Goal: Task Accomplishment & Management: Complete application form

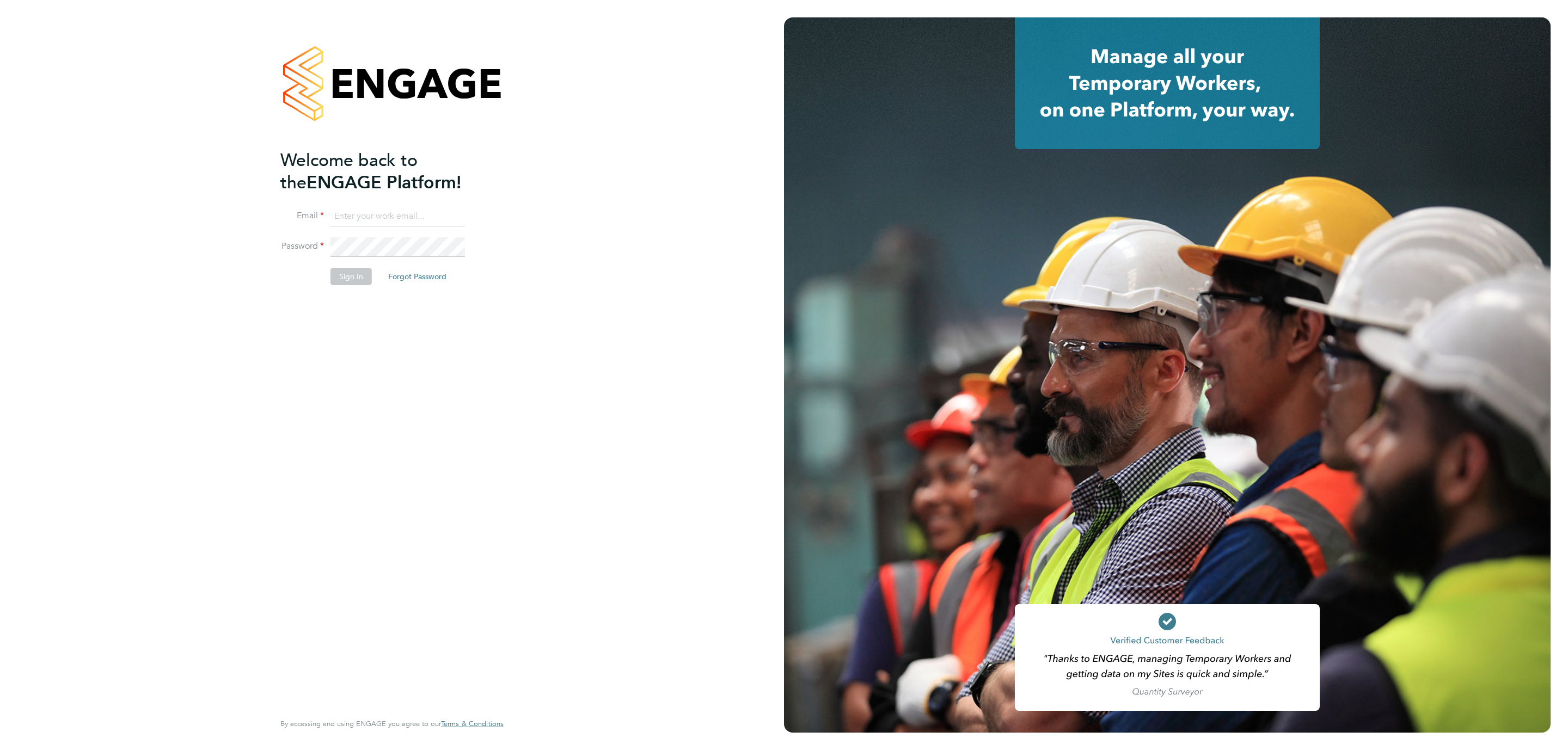
type input "danielle.hughes@nowcareers.co.uk"
click at [353, 278] on button "Sign In" at bounding box center [351, 276] width 42 height 17
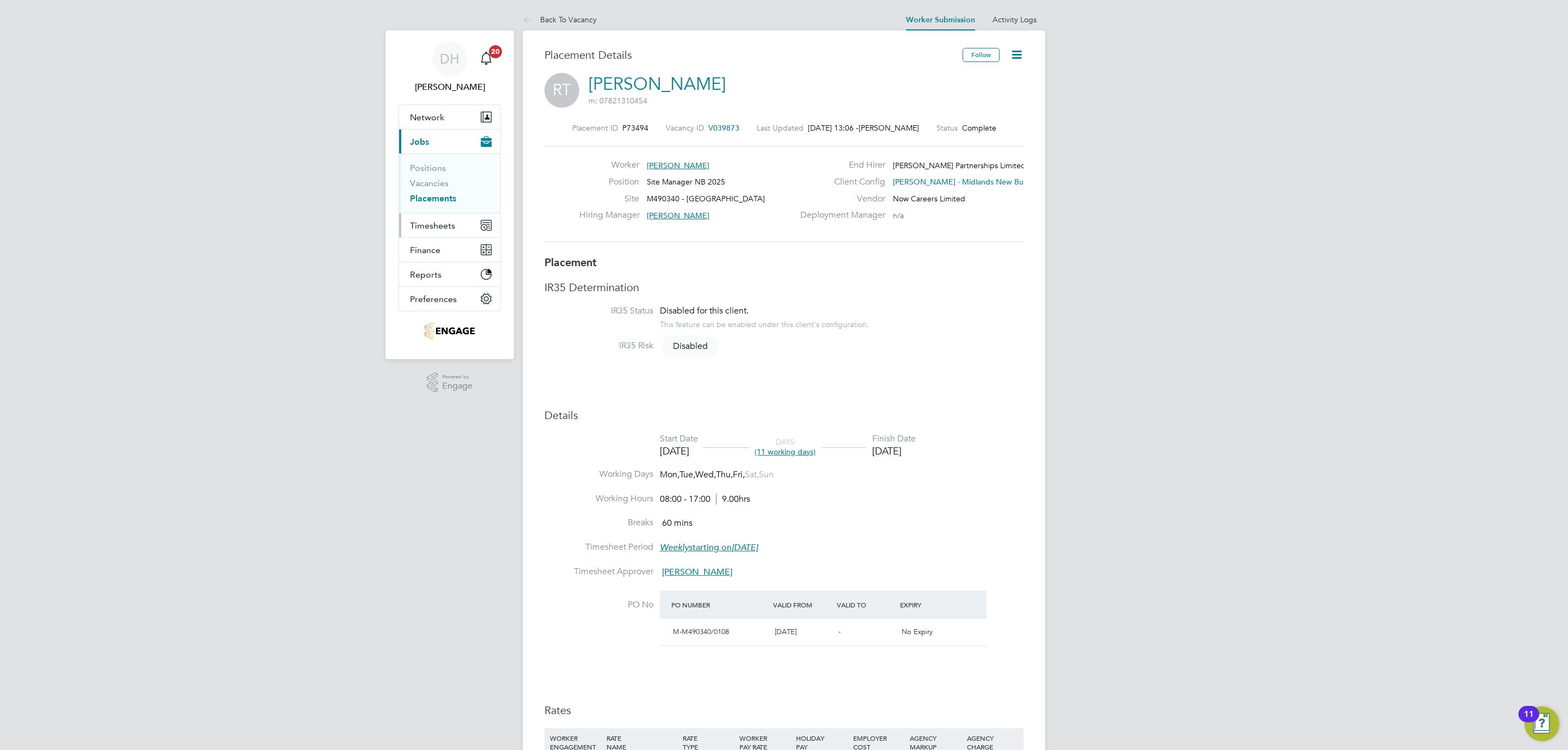
click at [424, 225] on span "Timesheets" at bounding box center [432, 225] width 45 height 10
click at [417, 197] on link "Timesheets" at bounding box center [432, 192] width 45 height 10
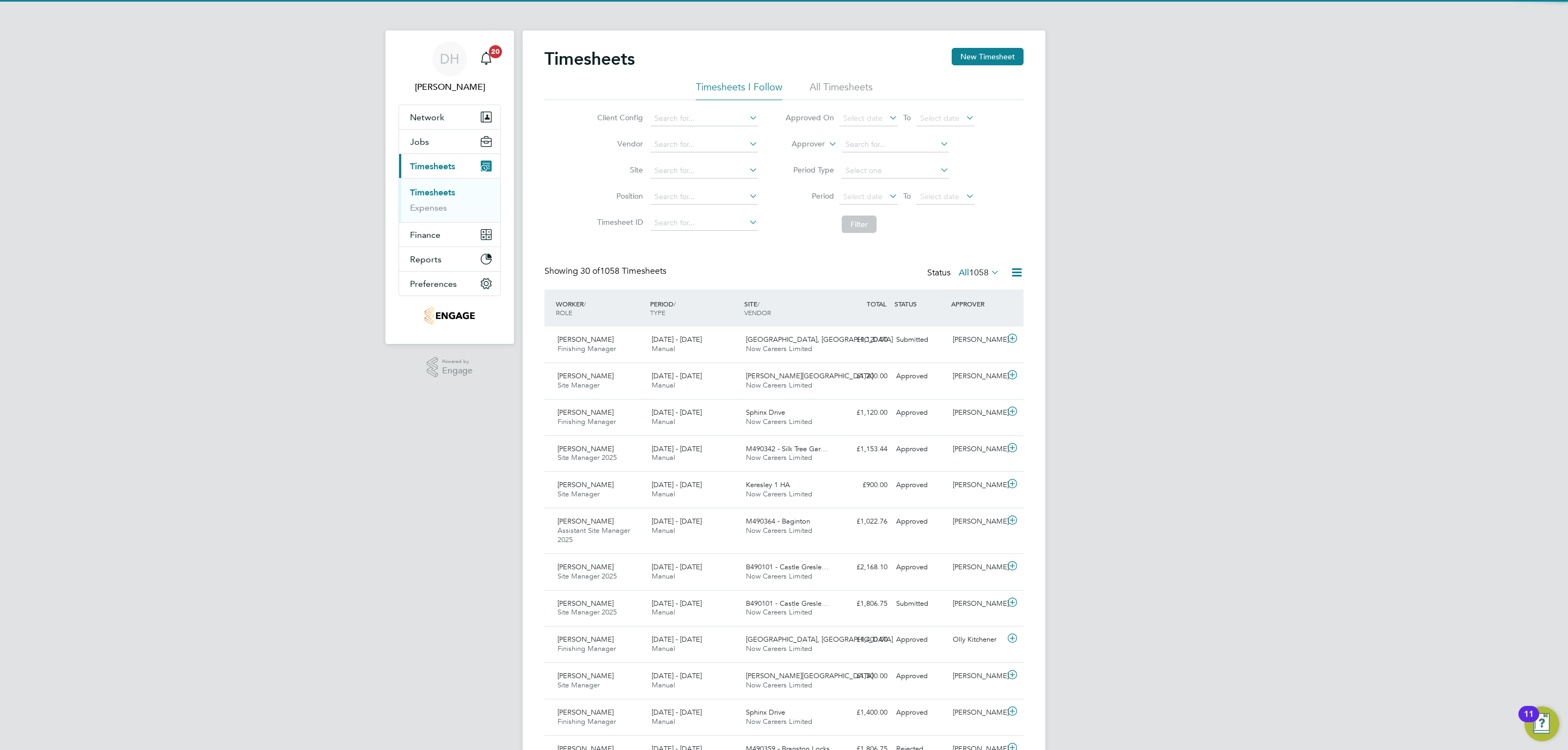
click at [1145, 300] on div "DH Danielle Hughes Notifications 20 Applications: Network Team Members Business…" at bounding box center [784, 758] width 1568 height 1516
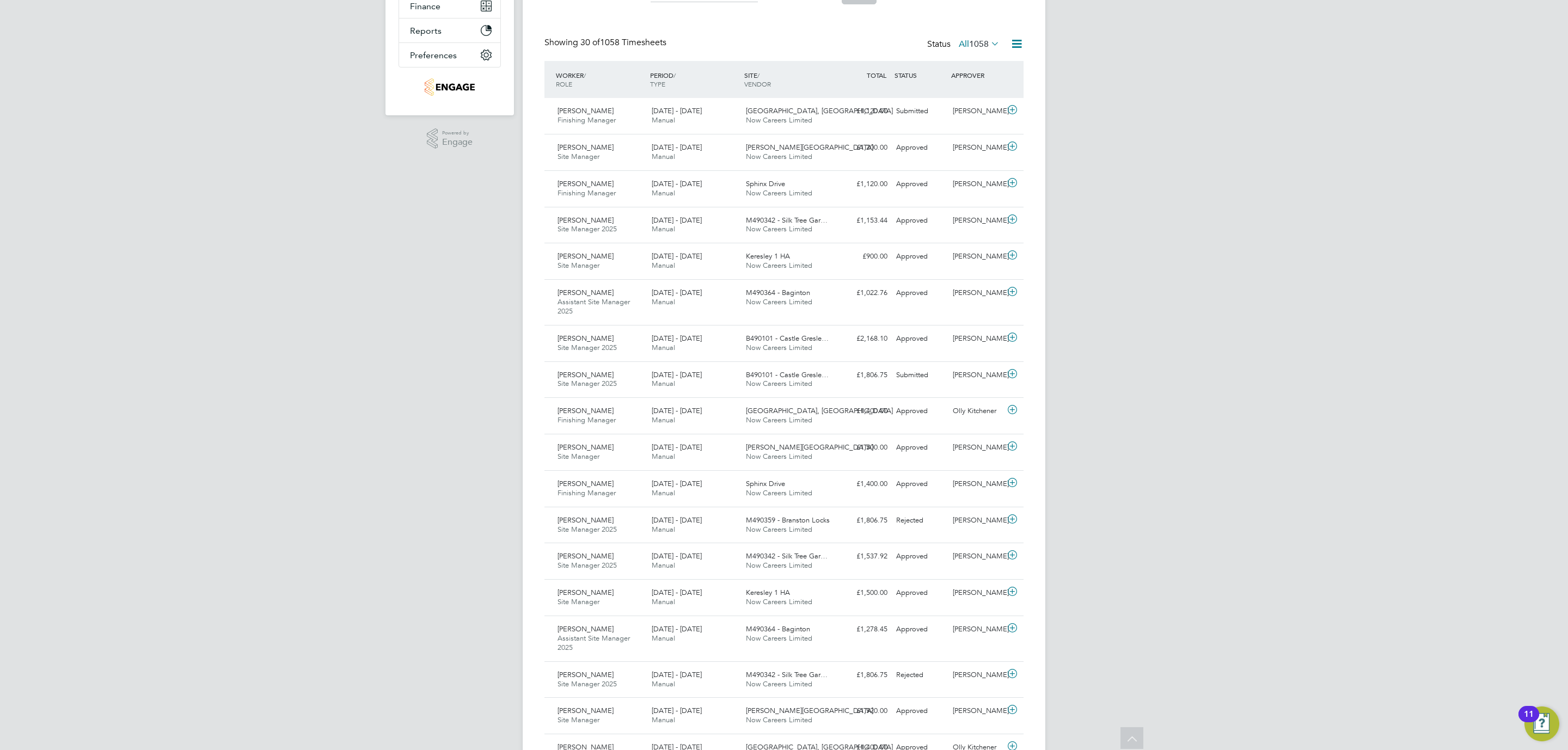
click at [1084, 232] on div "DH Danielle Hughes Notifications 20 Applications: Network Team Members Business…" at bounding box center [784, 529] width 1568 height 1516
click at [895, 343] on div "Approved" at bounding box center [920, 338] width 57 height 18
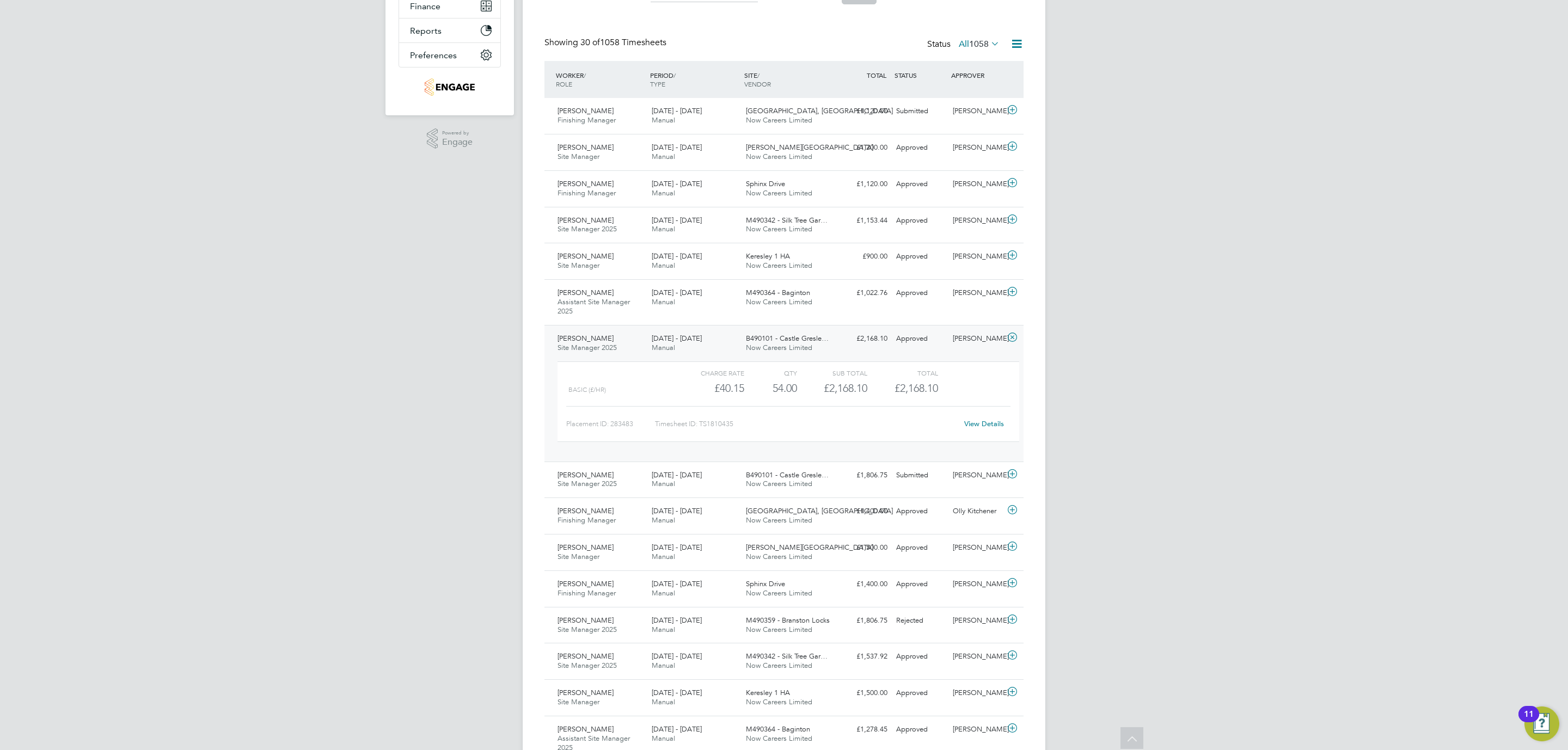
click at [979, 426] on link "View Details" at bounding box center [984, 423] width 40 height 9
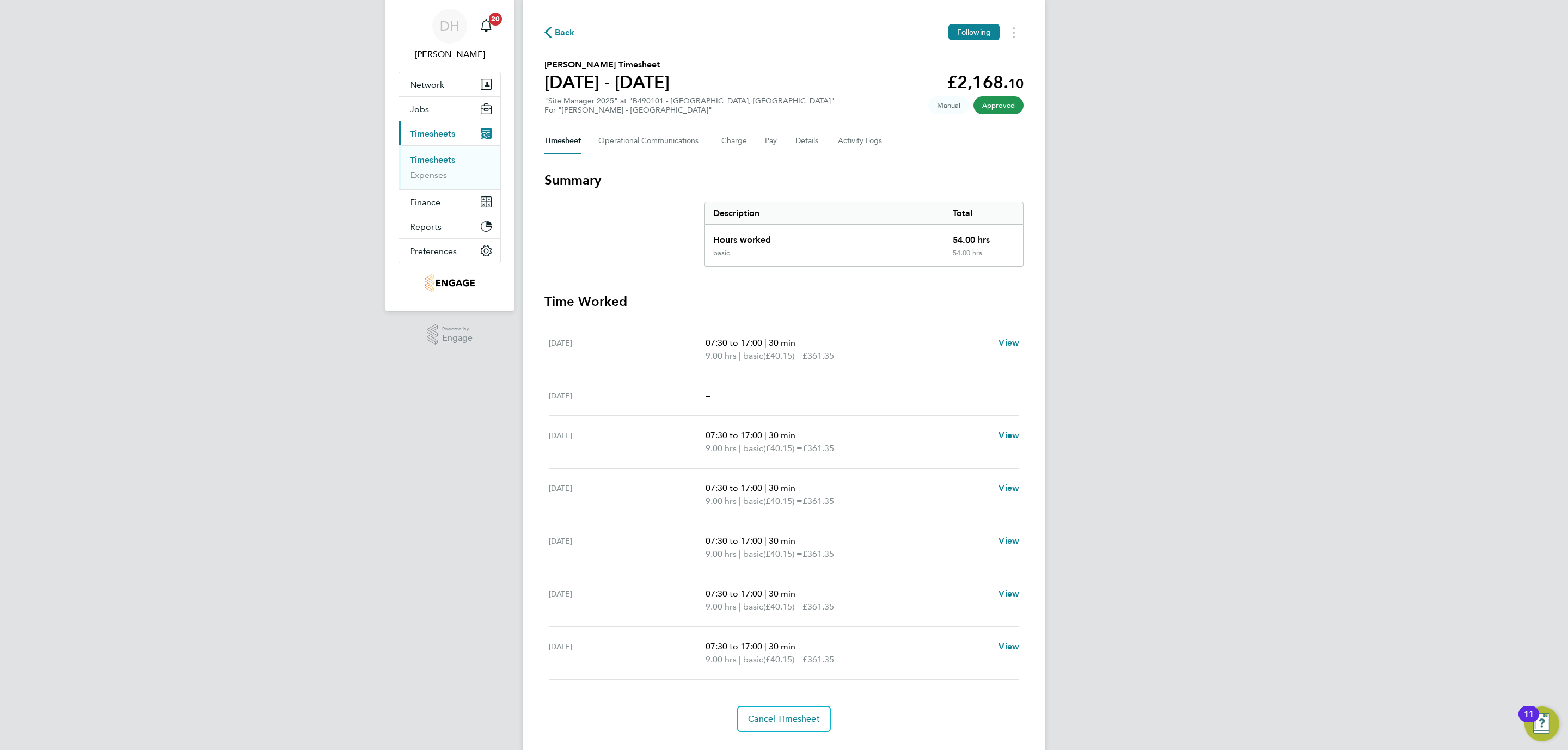
scroll to position [60, 0]
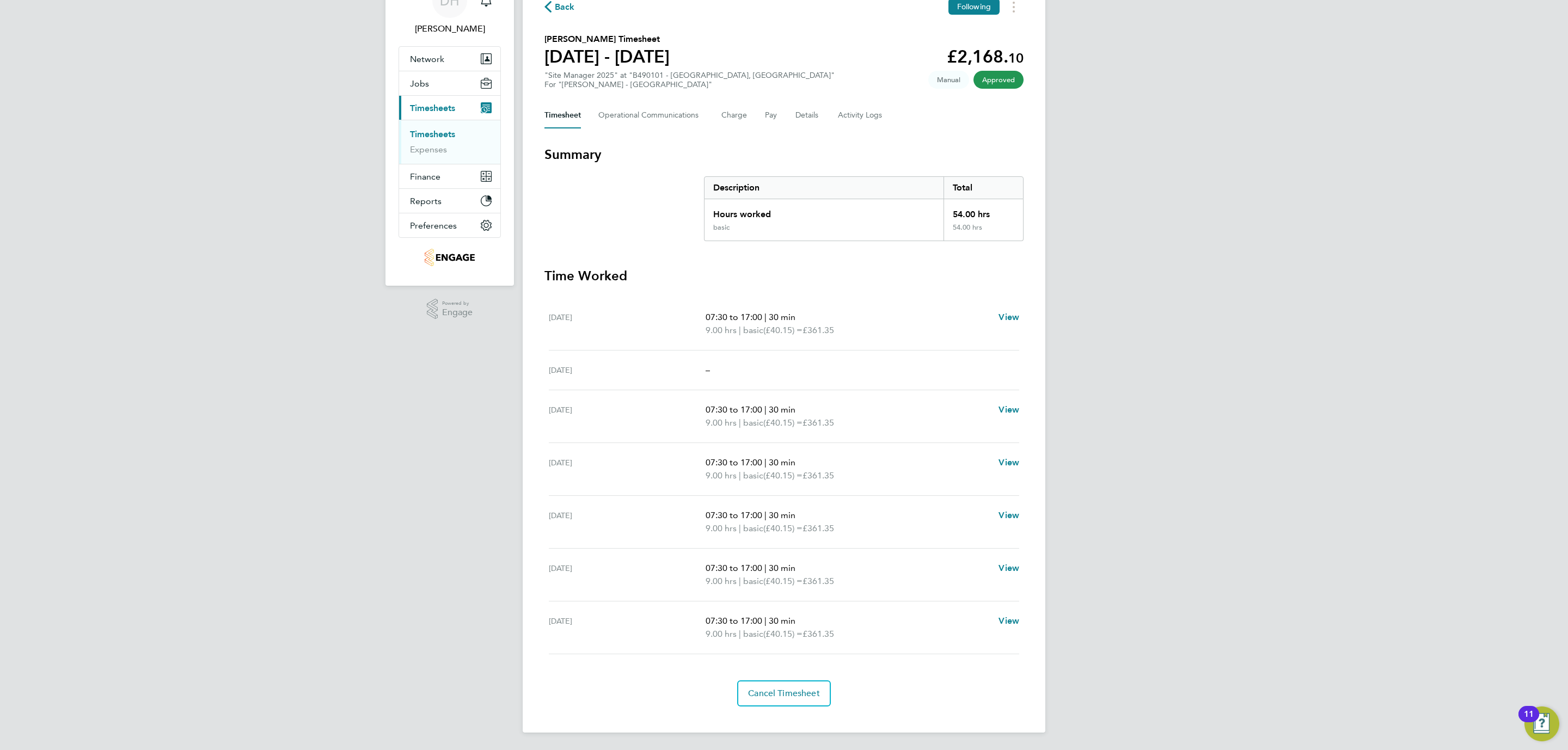
click at [401, 470] on div "DH Danielle Hughes Notifications 20 Applications: Network Team Members Business…" at bounding box center [784, 346] width 1568 height 809
click at [1203, 399] on div "DH Danielle Hughes Notifications 20 Applications: Network Team Members Business…" at bounding box center [784, 346] width 1568 height 809
click at [797, 685] on button "Cancel Timesheet" at bounding box center [784, 693] width 94 height 26
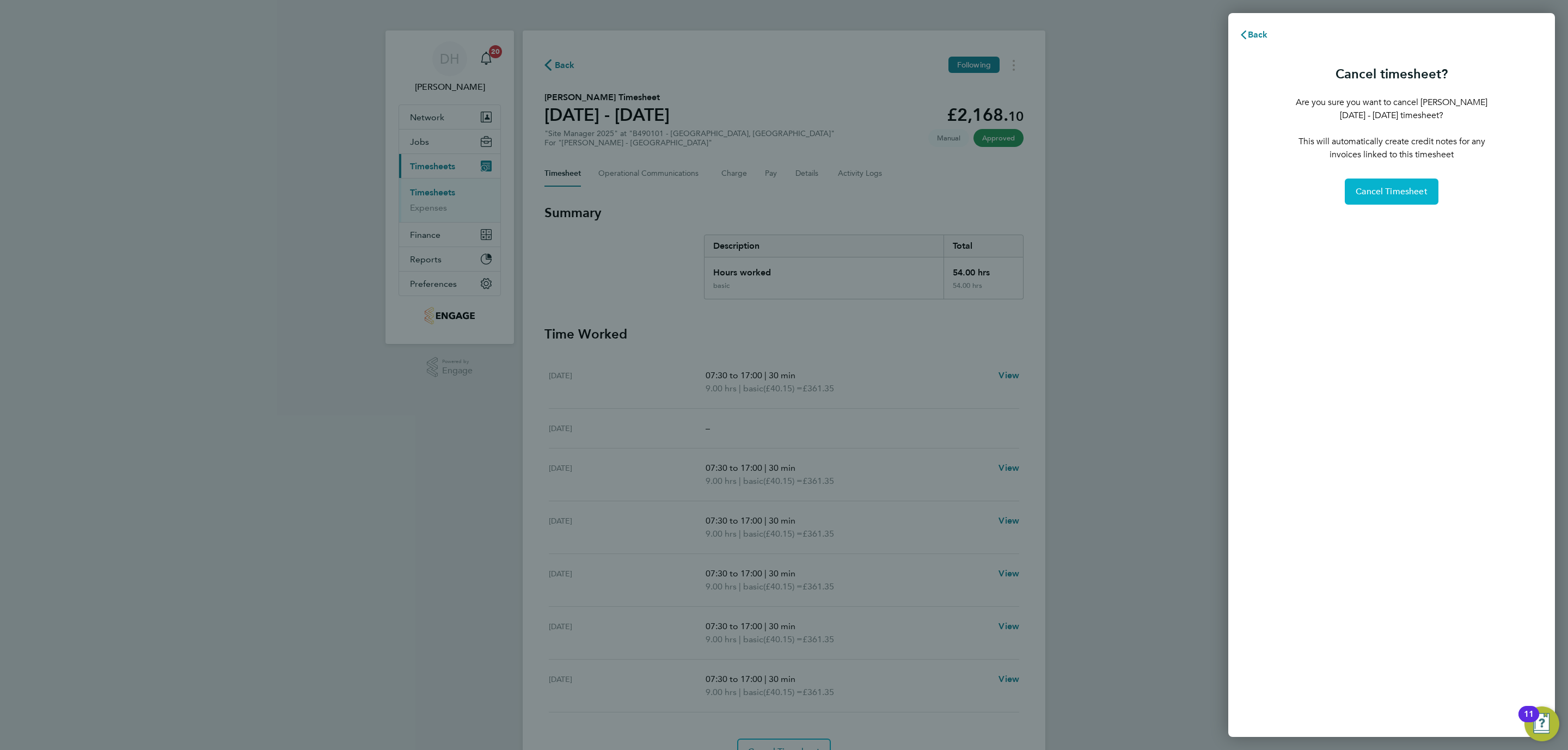
click at [1370, 190] on span "Cancel Timesheet" at bounding box center [1391, 191] width 71 height 11
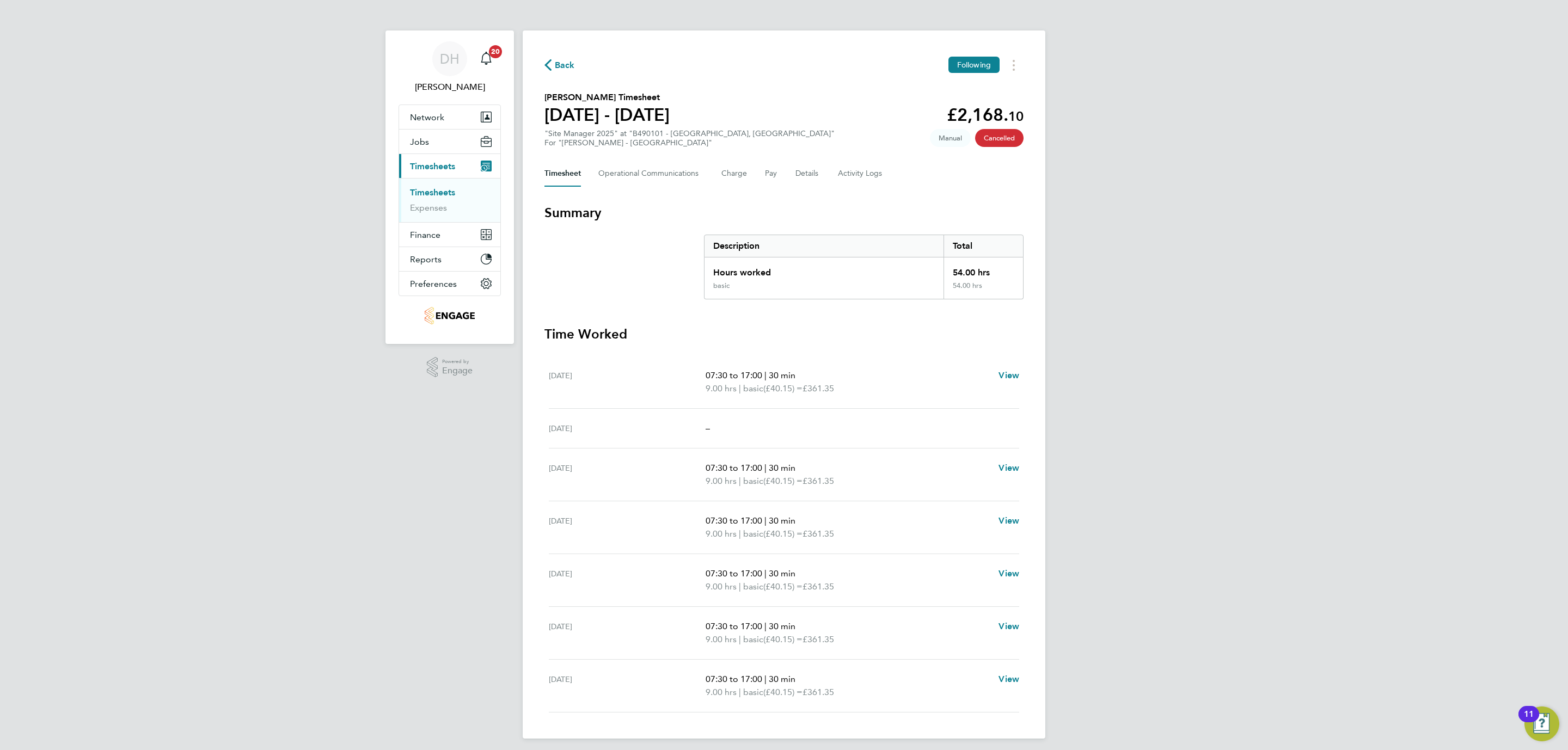
click at [429, 190] on link "Timesheets" at bounding box center [432, 192] width 45 height 10
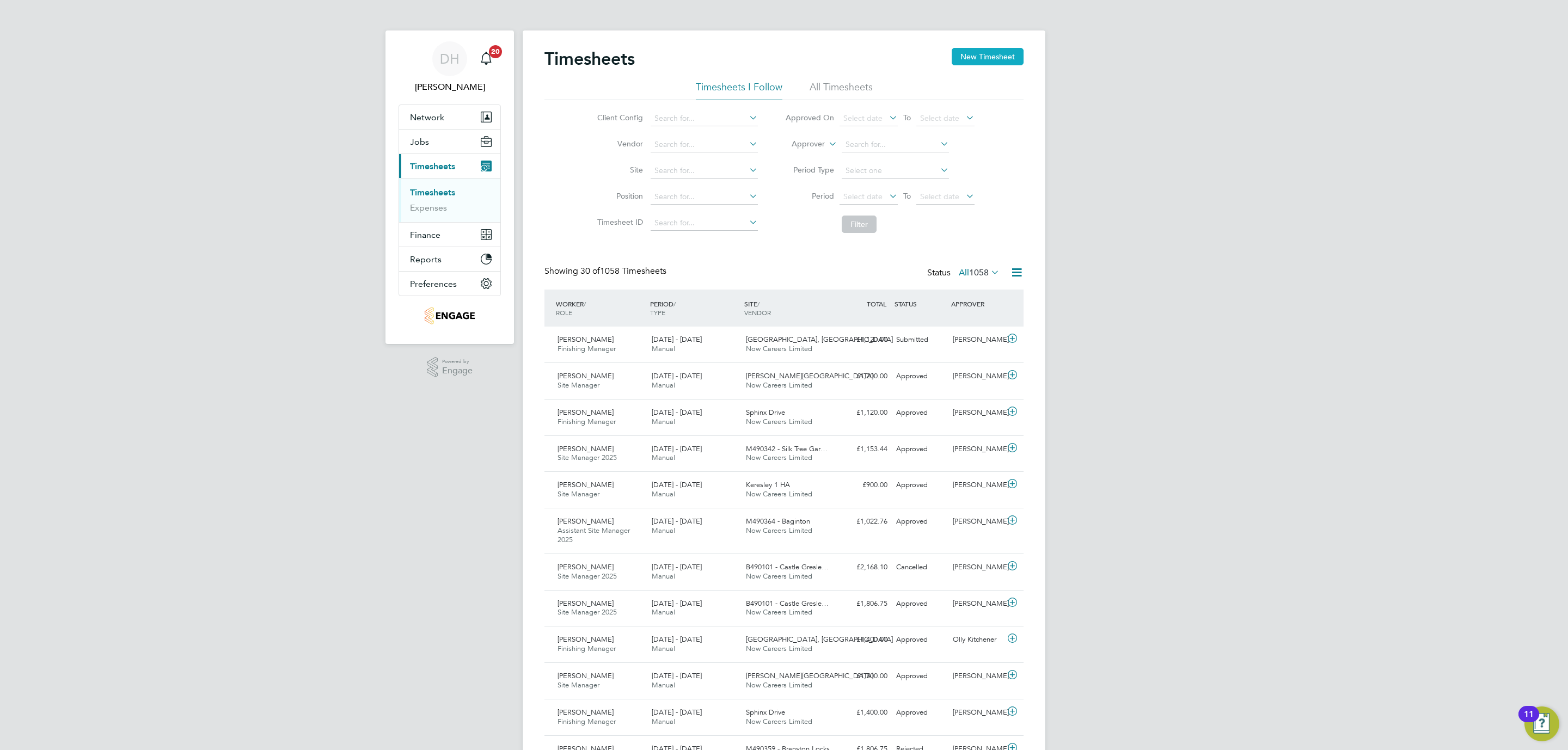
click at [963, 51] on button "New Timesheet" at bounding box center [987, 56] width 71 height 17
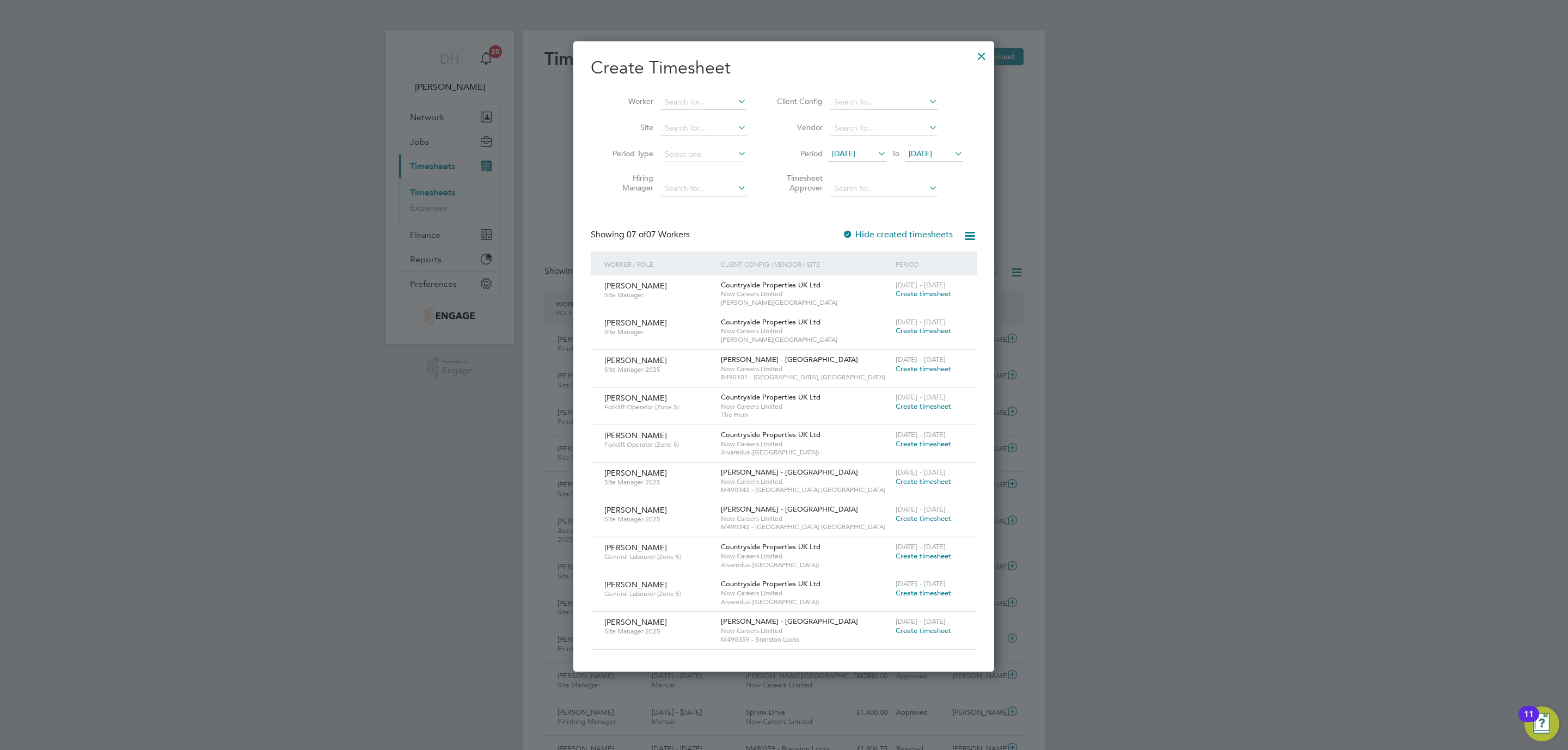
click at [851, 151] on span "[DATE]" at bounding box center [844, 154] width 24 height 10
click at [842, 276] on span "25" at bounding box center [846, 277] width 20 height 20
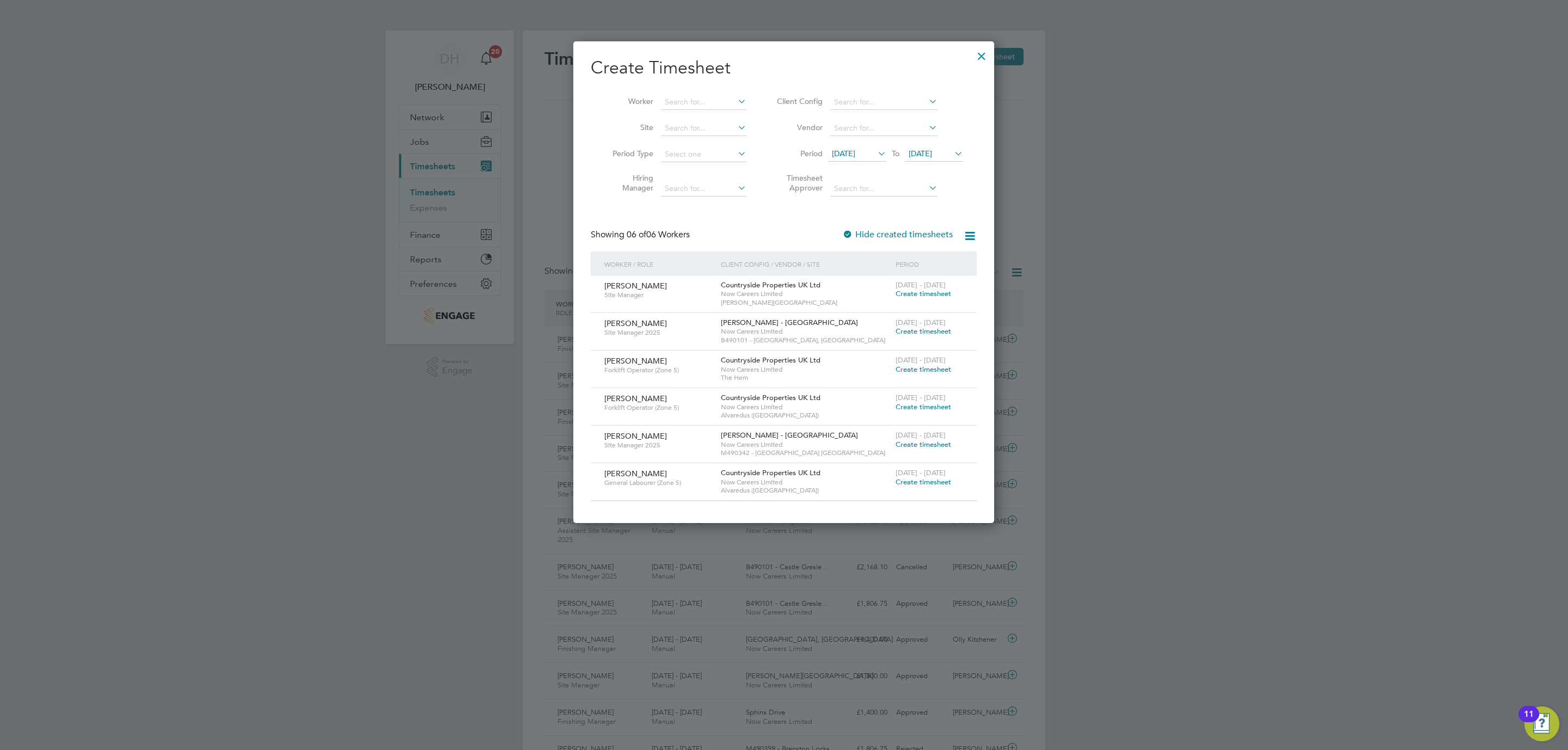
click at [928, 145] on li "Period 25 Aug 2025 To 27 Aug 2025" at bounding box center [868, 154] width 217 height 26
click at [926, 152] on span "[DATE]" at bounding box center [920, 154] width 24 height 10
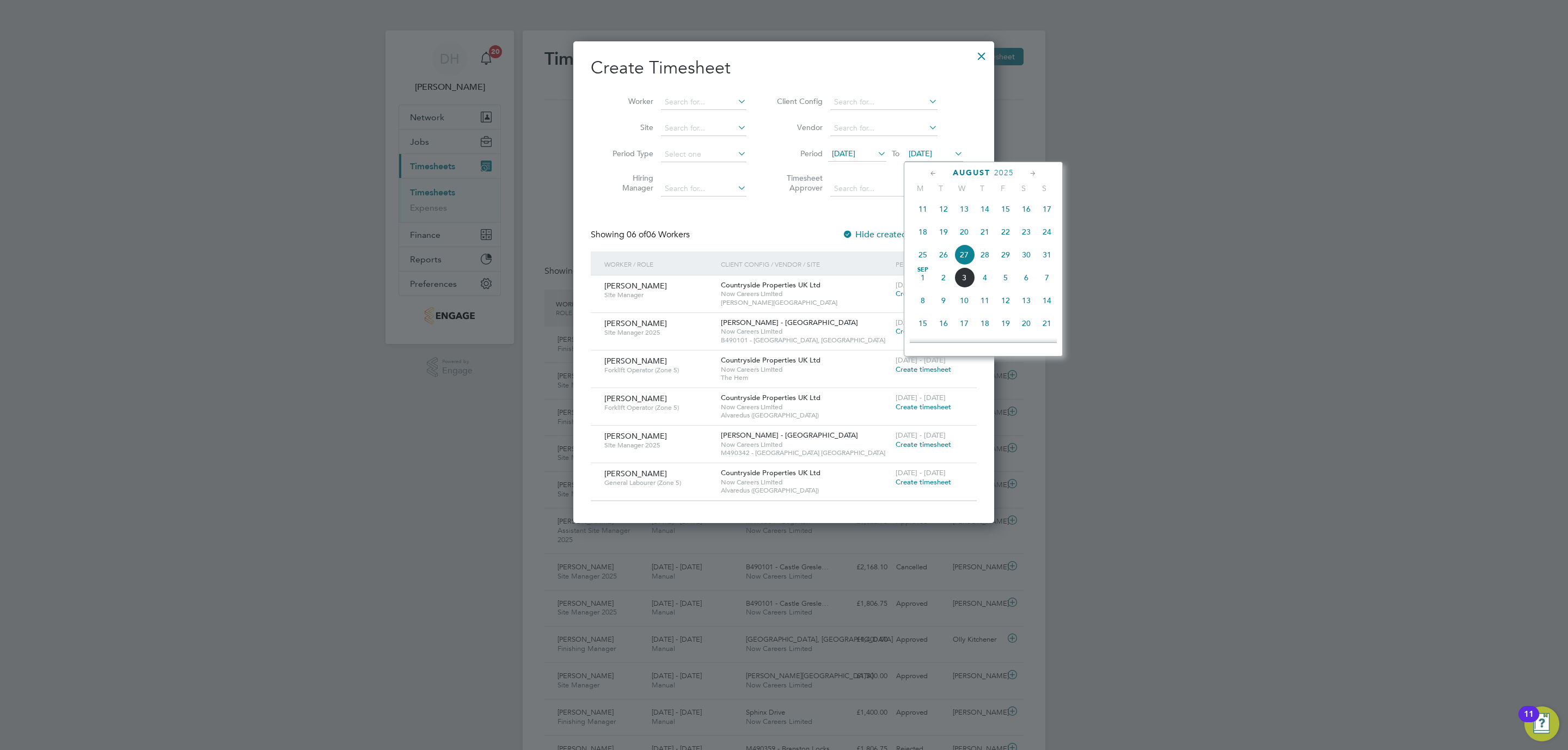
click at [1050, 255] on span "31" at bounding box center [1047, 254] width 20 height 20
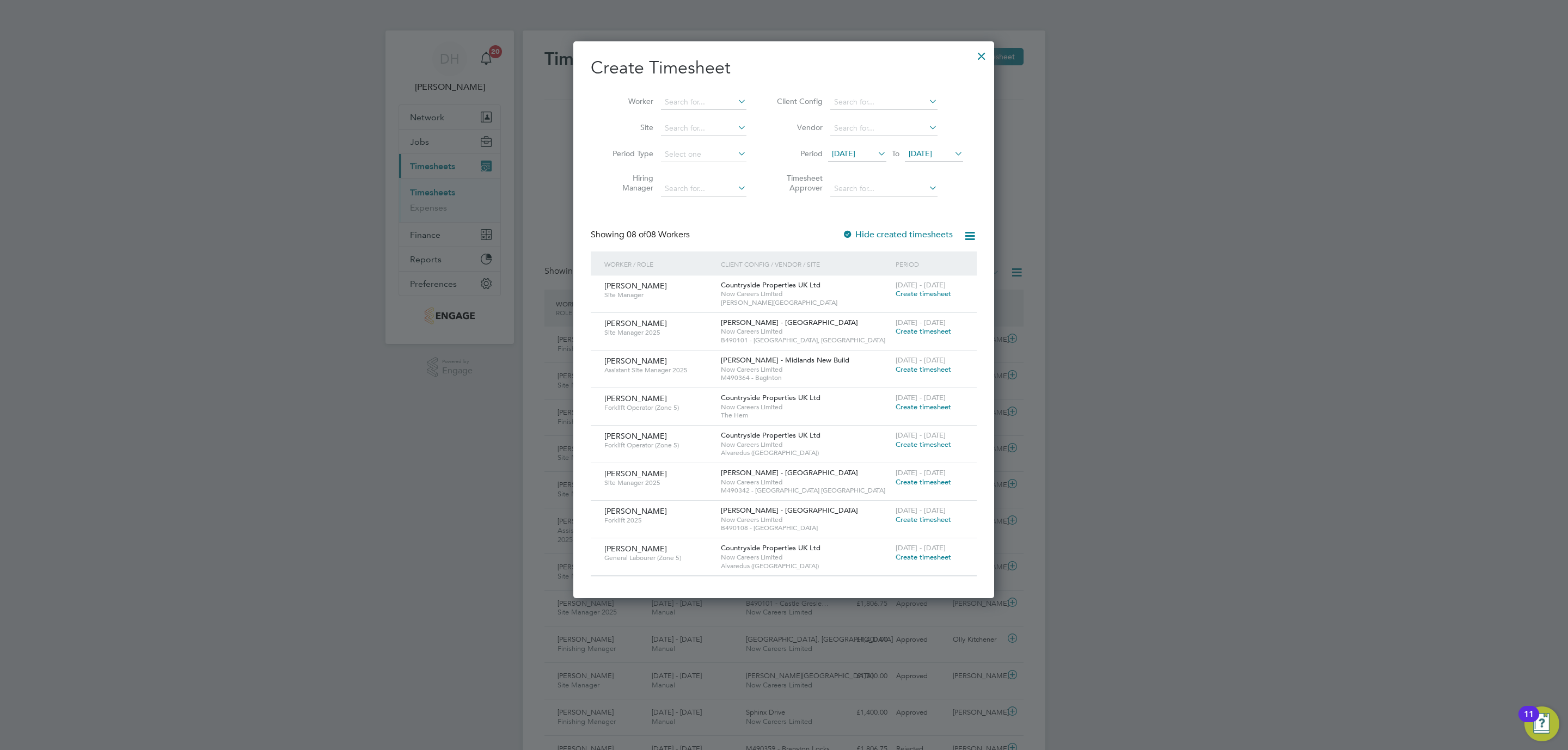
click at [844, 262] on div "Client Config / Vendor / Site" at bounding box center [804, 264] width 174 height 25
click at [717, 246] on div "Showing 08 of 08 Workers Hide created timesheets" at bounding box center [784, 240] width 386 height 22
click at [906, 480] on span "Create timesheet" at bounding box center [923, 481] width 55 height 9
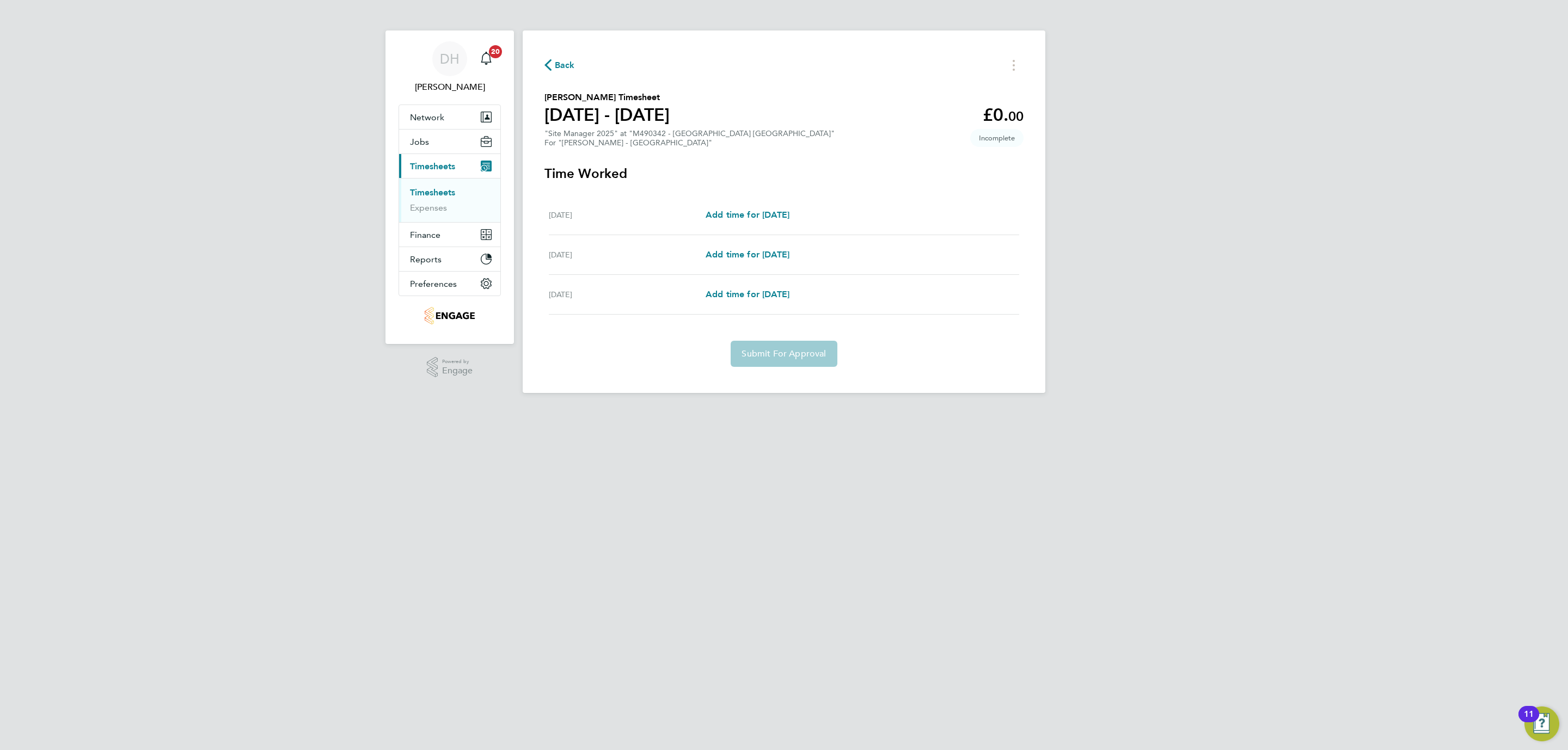
click at [429, 191] on link "Timesheets" at bounding box center [432, 192] width 45 height 10
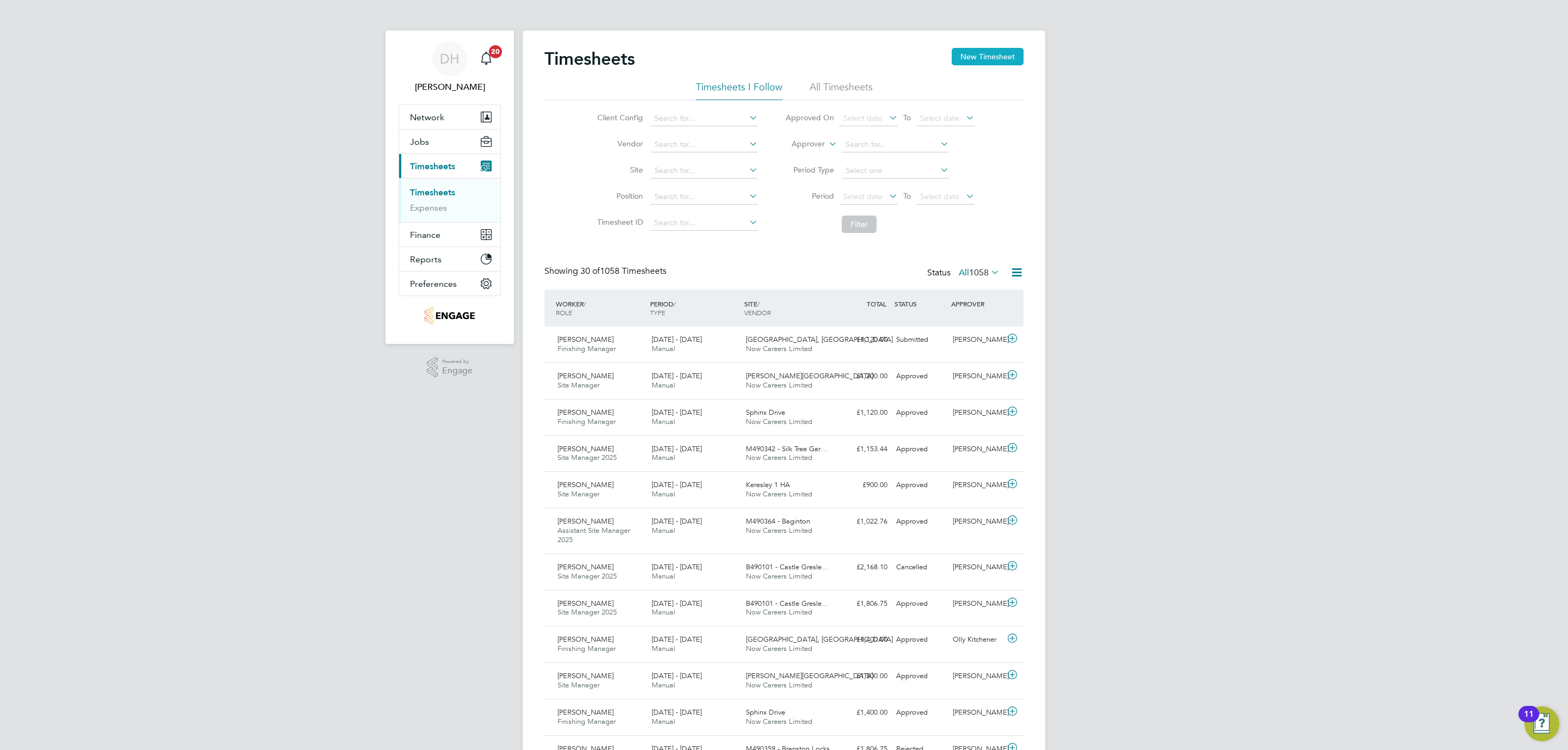
click at [988, 52] on button "New Timesheet" at bounding box center [987, 56] width 71 height 17
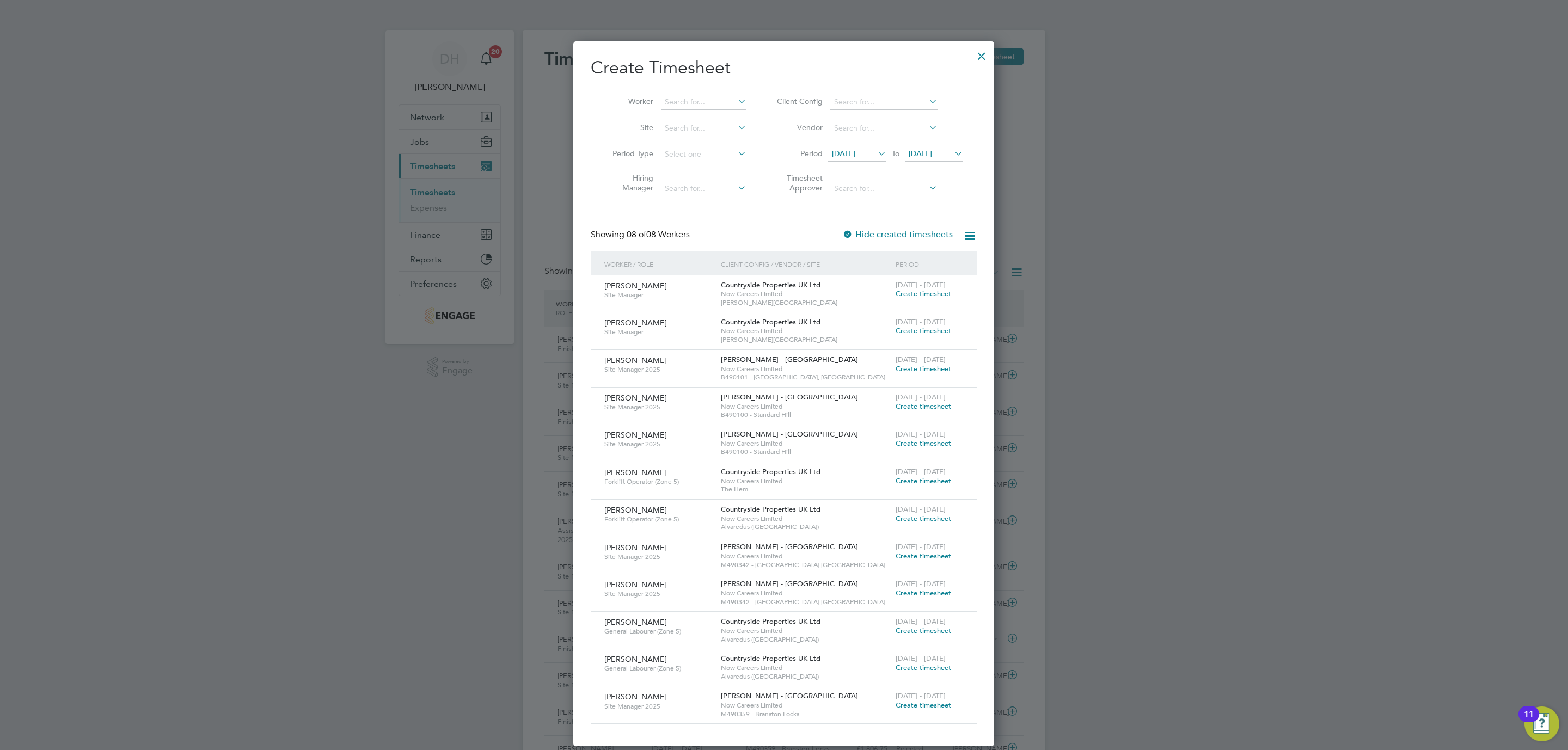
click at [855, 156] on span "[DATE]" at bounding box center [844, 154] width 24 height 10
click at [844, 281] on span "25" at bounding box center [846, 277] width 20 height 20
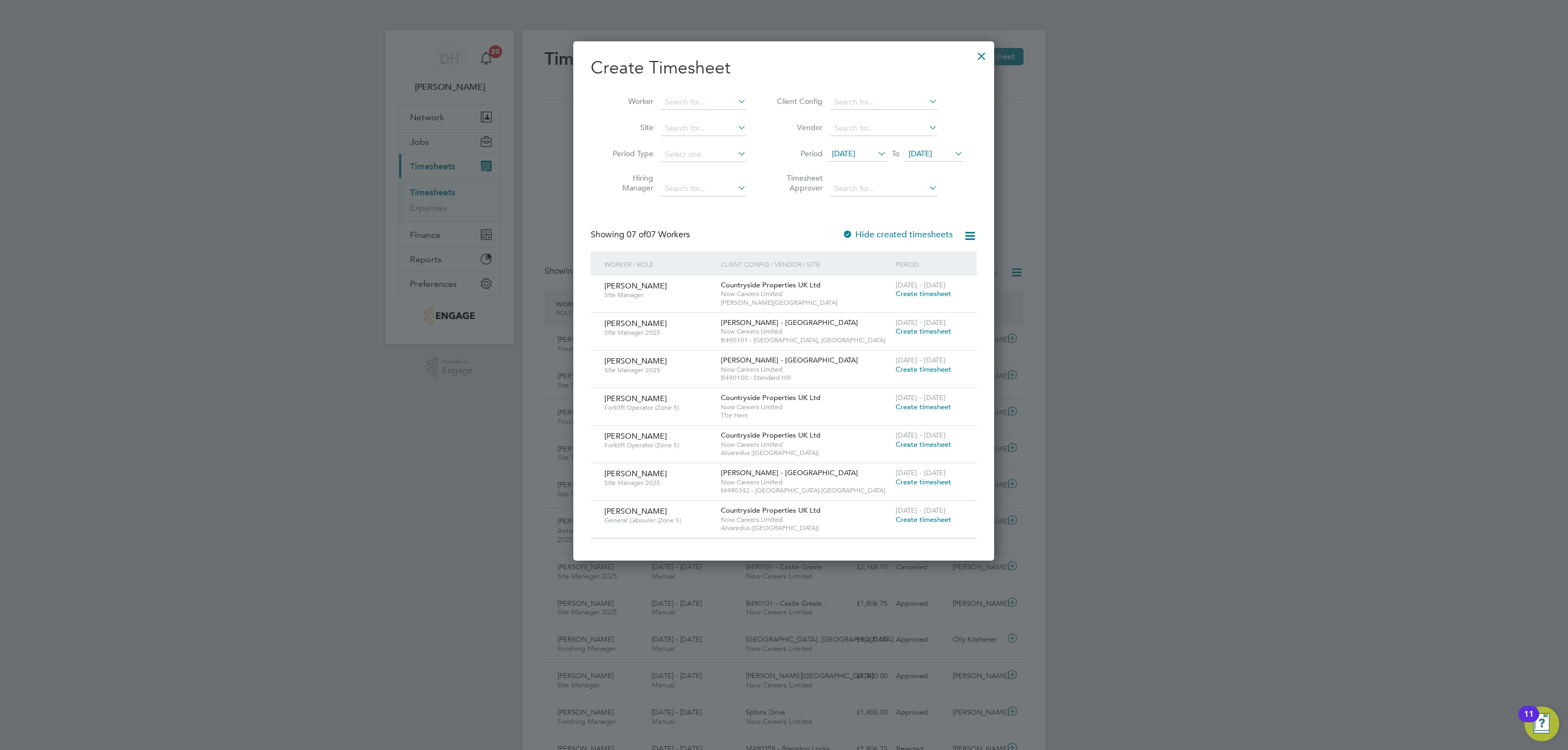
click at [932, 156] on span "[DATE]" at bounding box center [920, 154] width 24 height 10
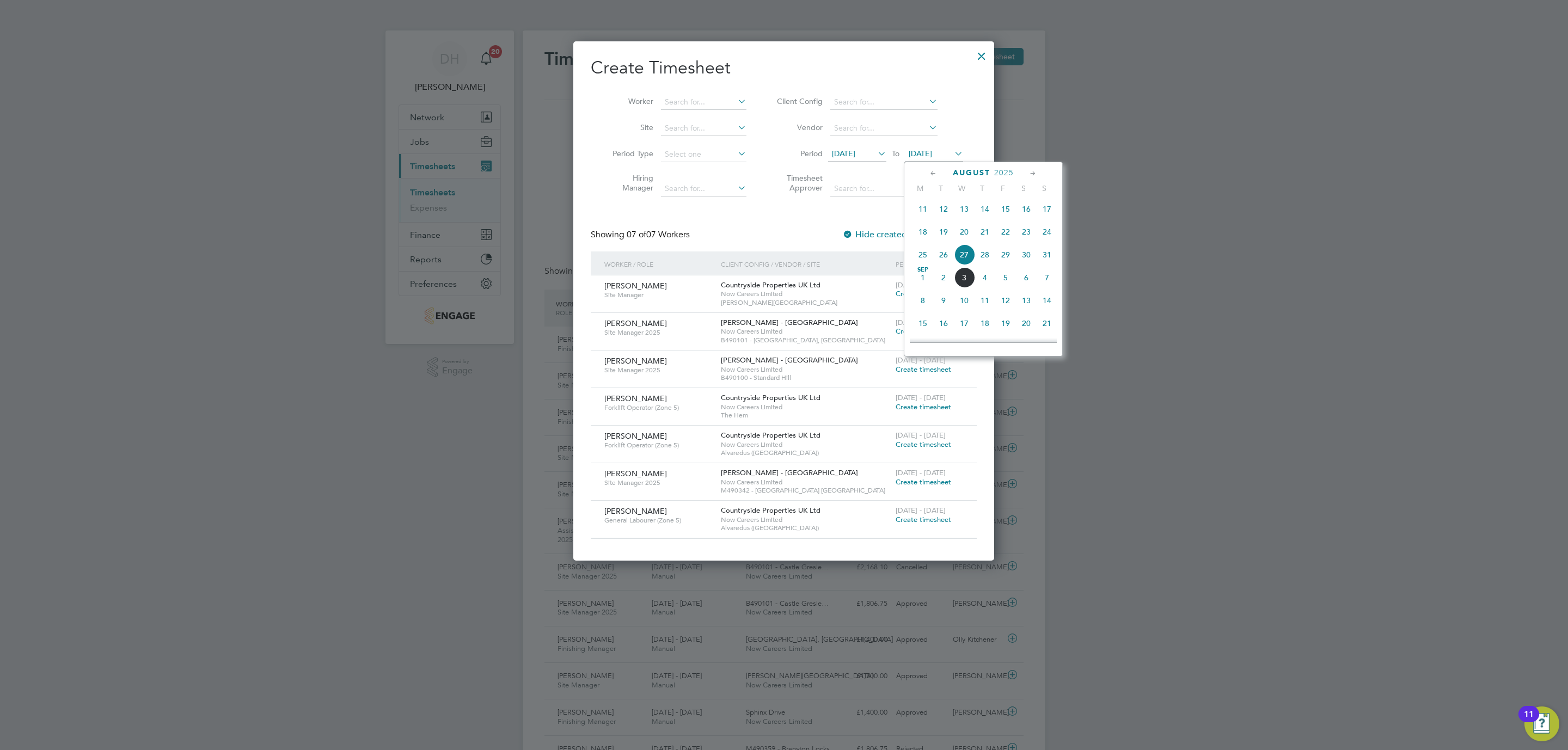
click at [1045, 253] on span "31" at bounding box center [1047, 254] width 20 height 20
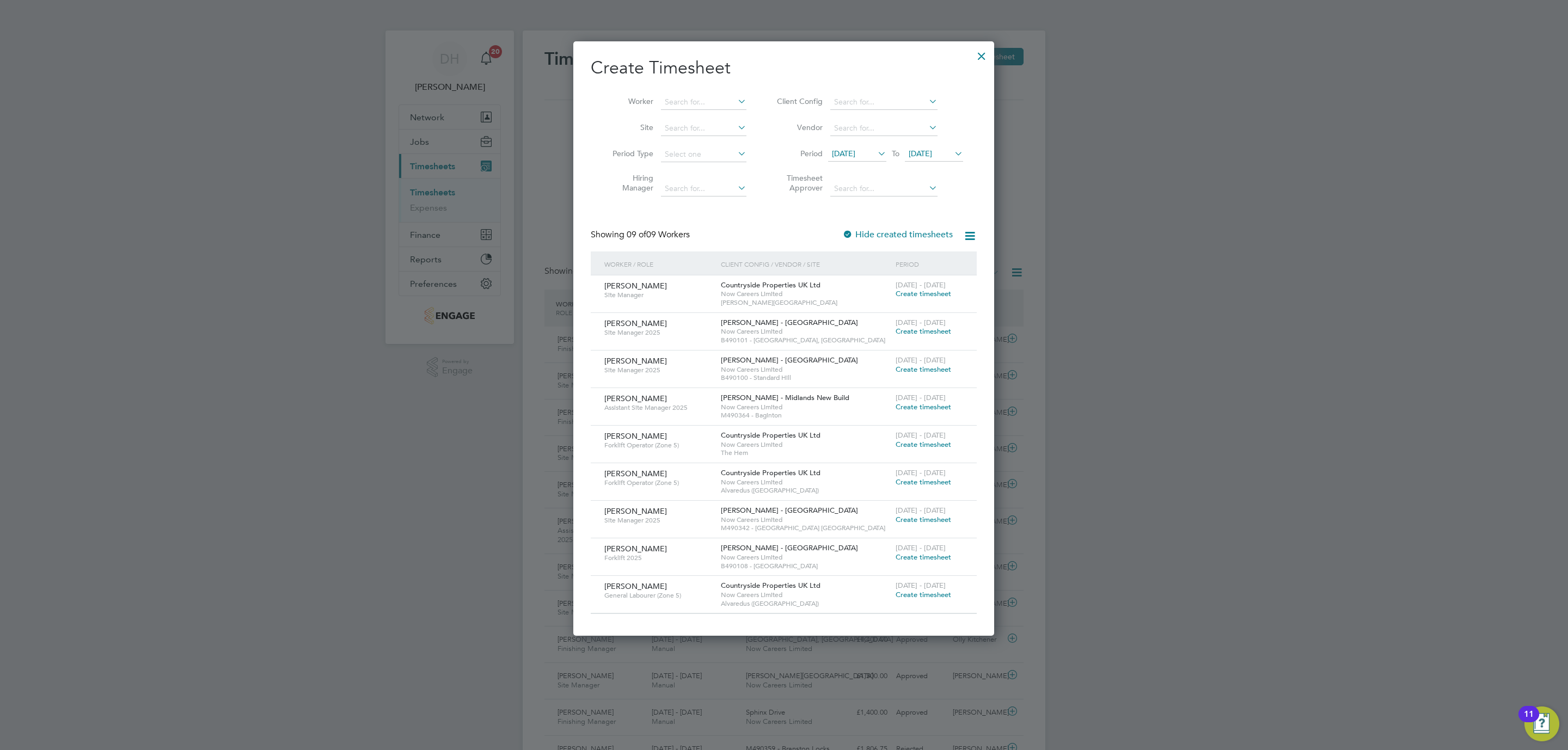
click at [924, 374] on span "Create timesheet" at bounding box center [923, 369] width 55 height 9
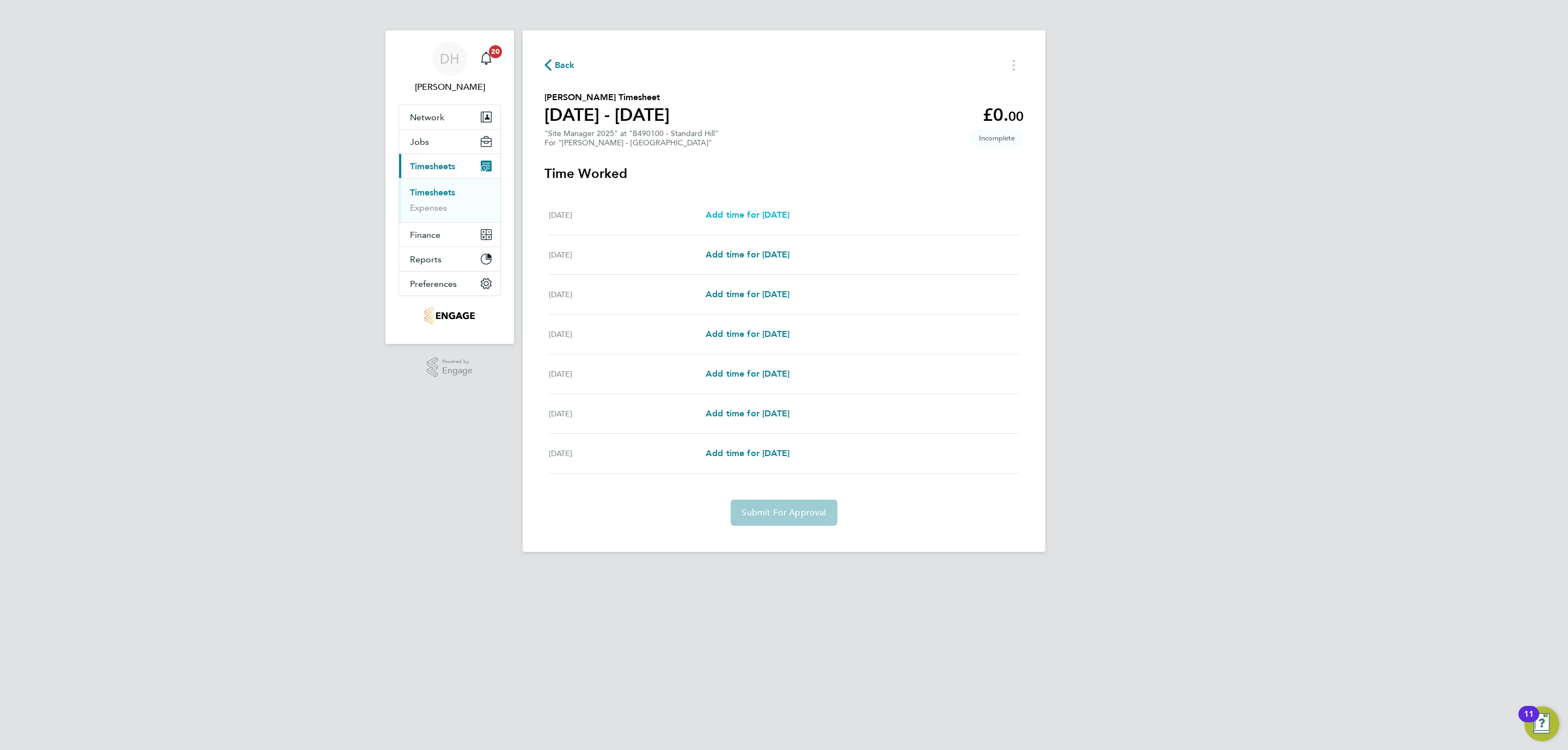
click at [747, 209] on span "Add time for [DATE]" at bounding box center [747, 214] width 84 height 10
select select "60"
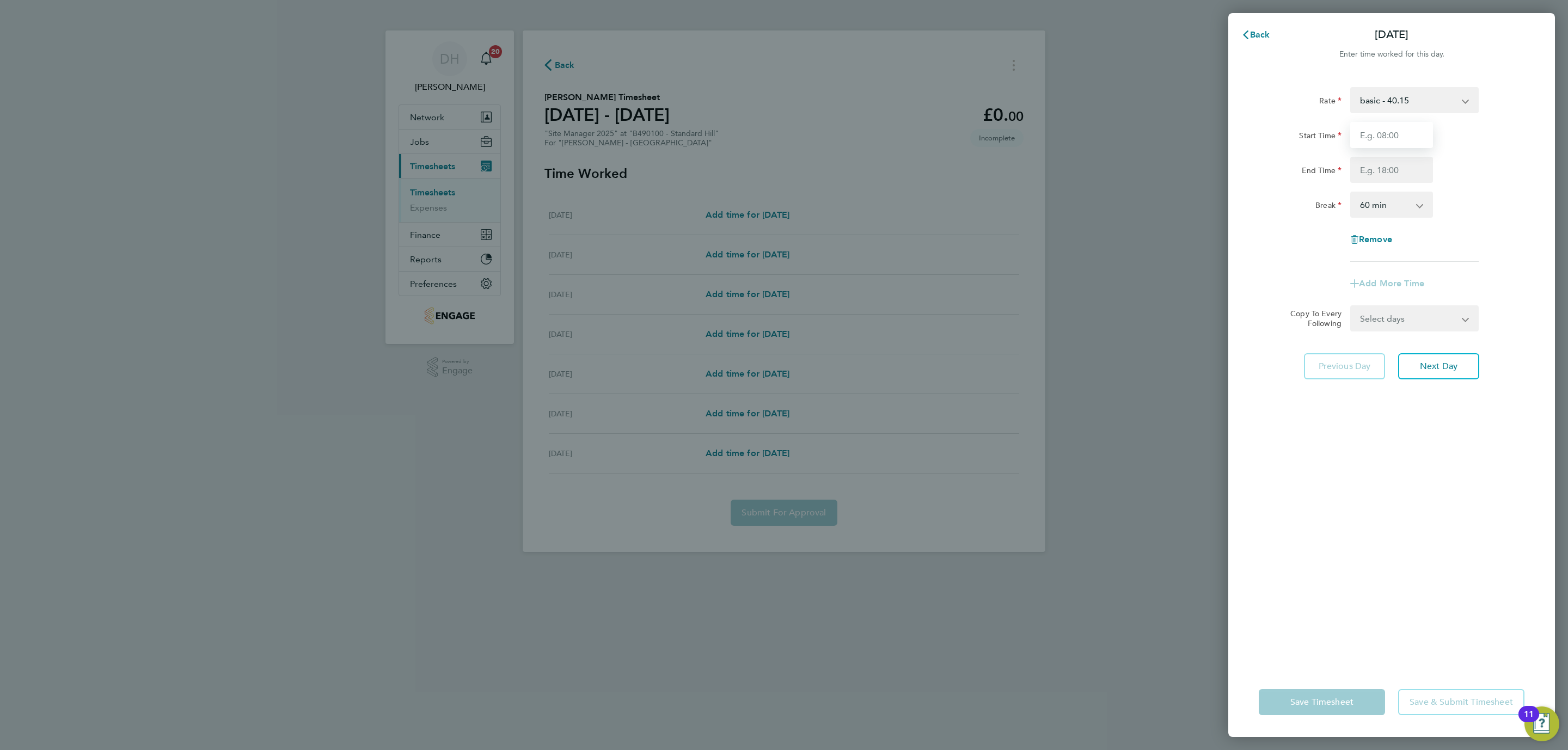
click at [1375, 142] on input "Start Time" at bounding box center [1391, 134] width 82 height 26
type input "07:30"
click at [1401, 174] on input "End Time" at bounding box center [1391, 169] width 82 height 26
type input "17:00"
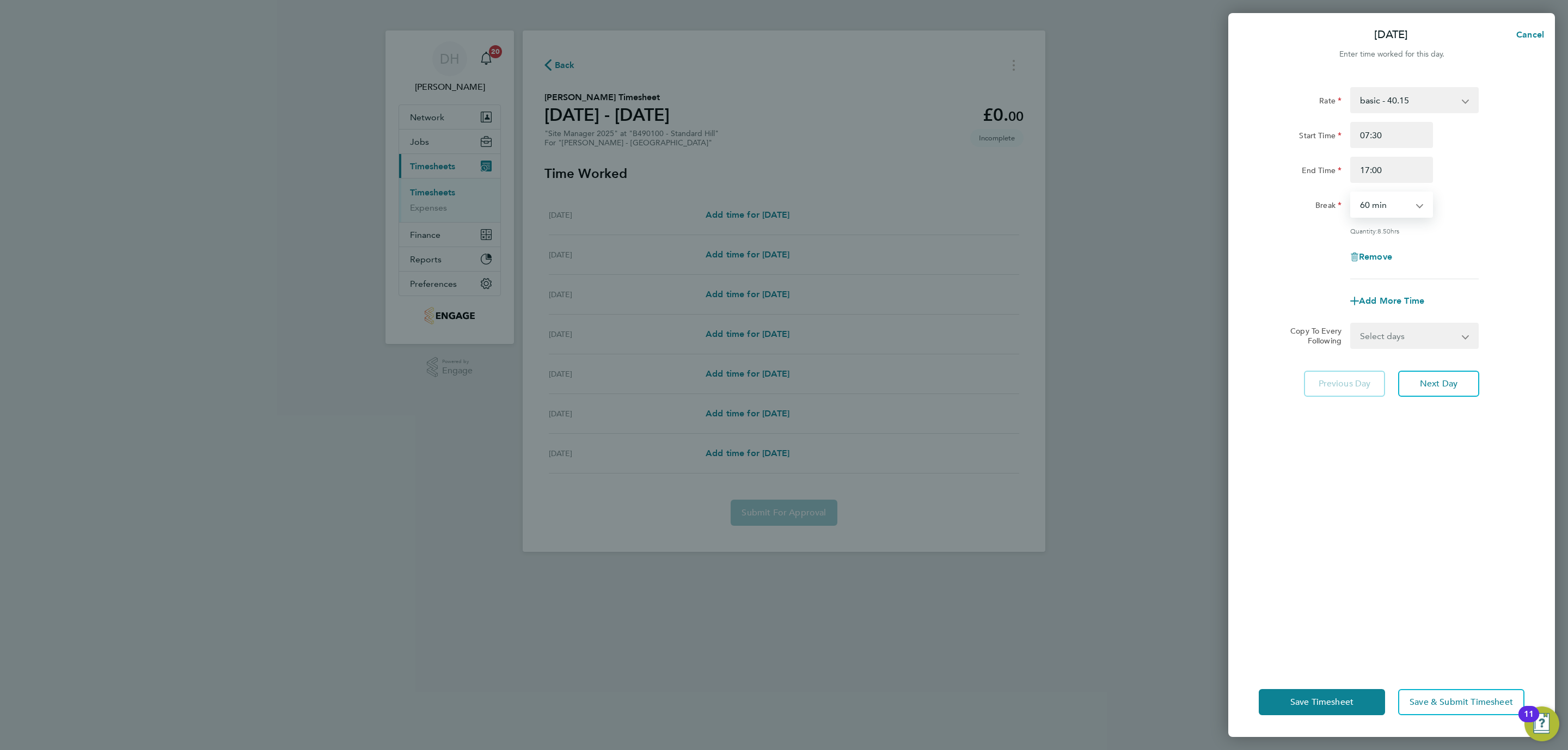
click at [1397, 207] on select "0 min 15 min 30 min 45 min 60 min 75 min 90 min" at bounding box center [1384, 205] width 67 height 24
select select "30"
click at [1351, 193] on select "0 min 15 min 30 min 45 min 60 min 75 min 90 min" at bounding box center [1384, 205] width 67 height 24
click at [1421, 518] on div "Rate basic - 40.15 Start Time 07:30 End Time 17:00 Break 0 min 15 min 30 min 45…" at bounding box center [1391, 371] width 327 height 594
click at [1426, 374] on button "Next Day" at bounding box center [1438, 384] width 81 height 26
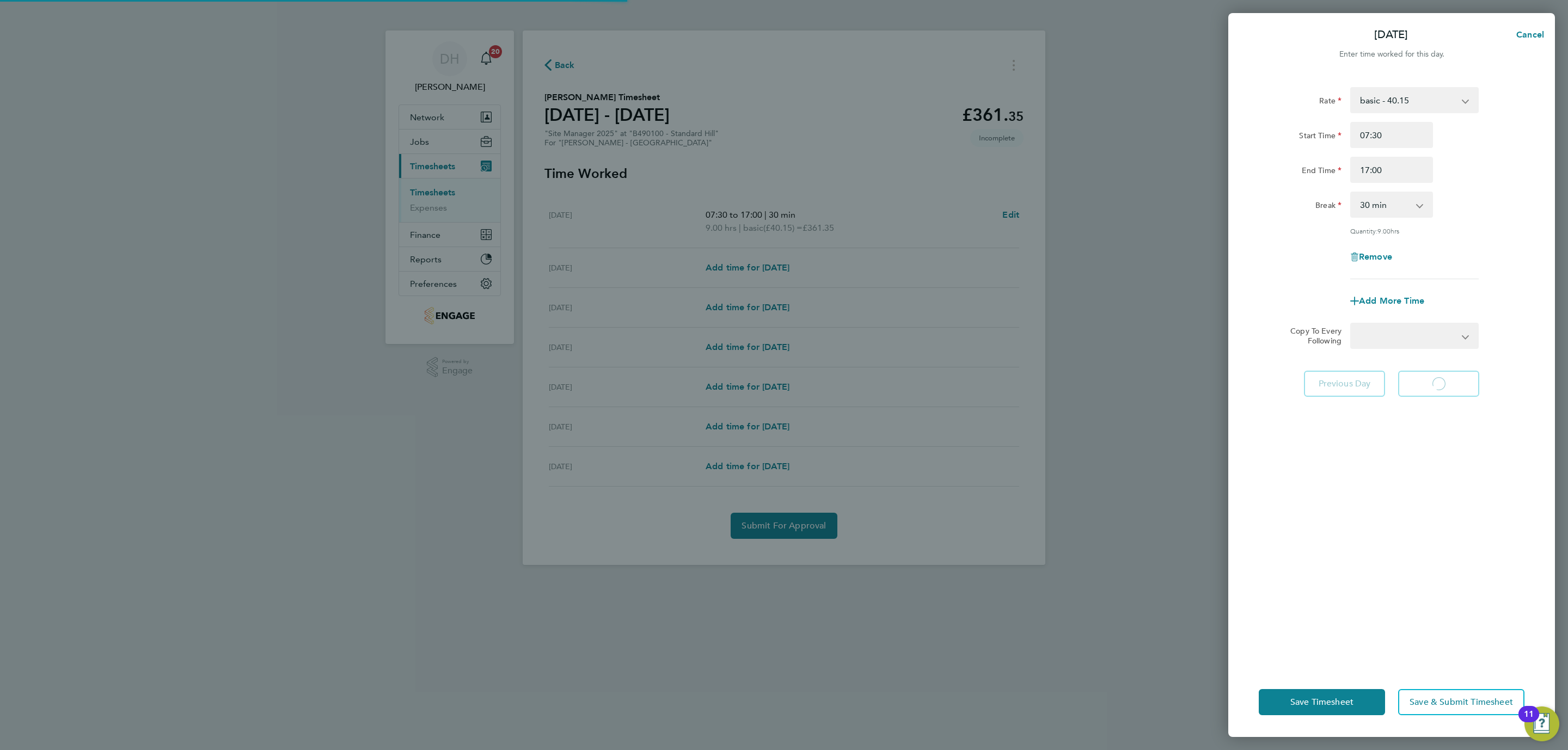
select select "60"
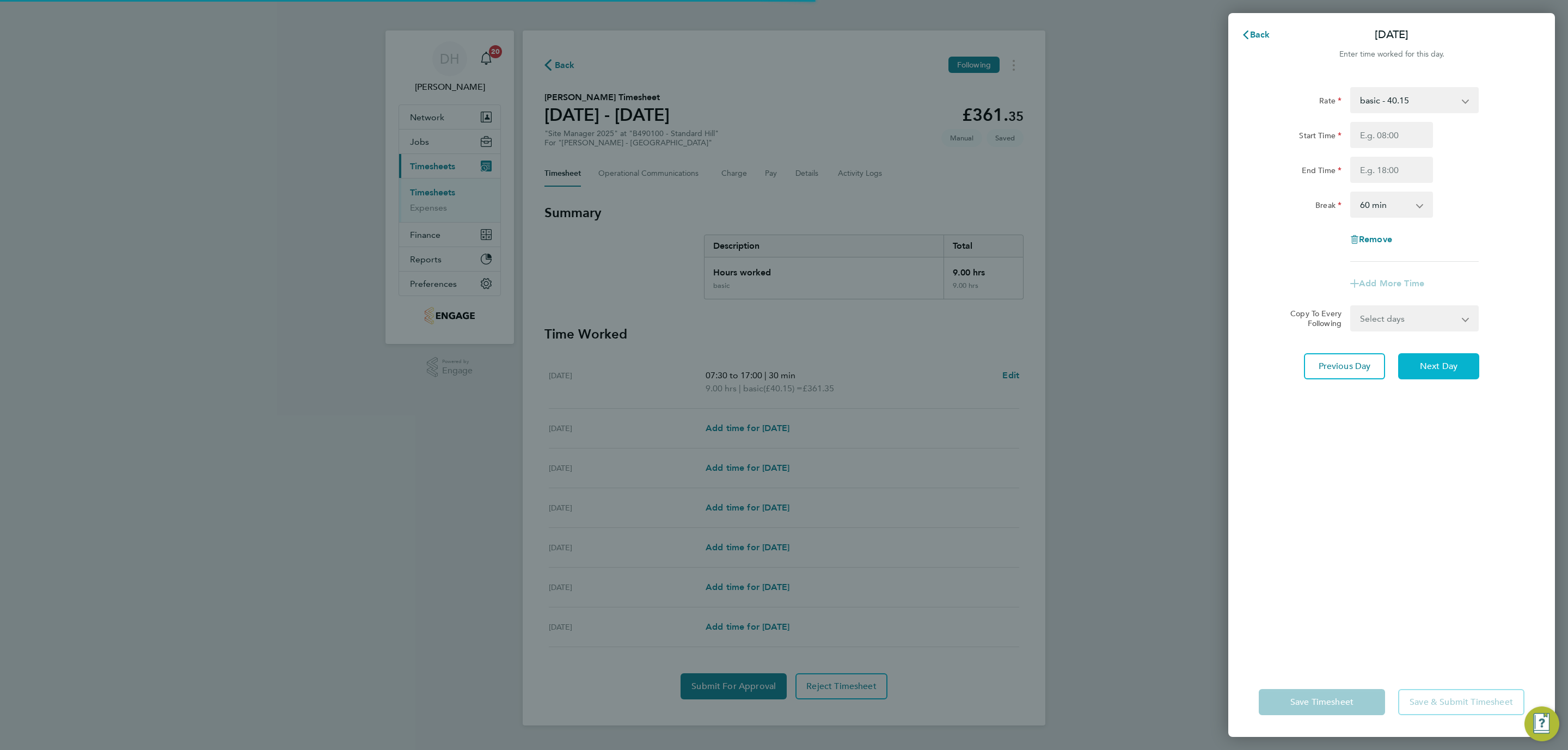
click at [1426, 374] on button "Next Day" at bounding box center [1438, 366] width 81 height 26
select select "60"
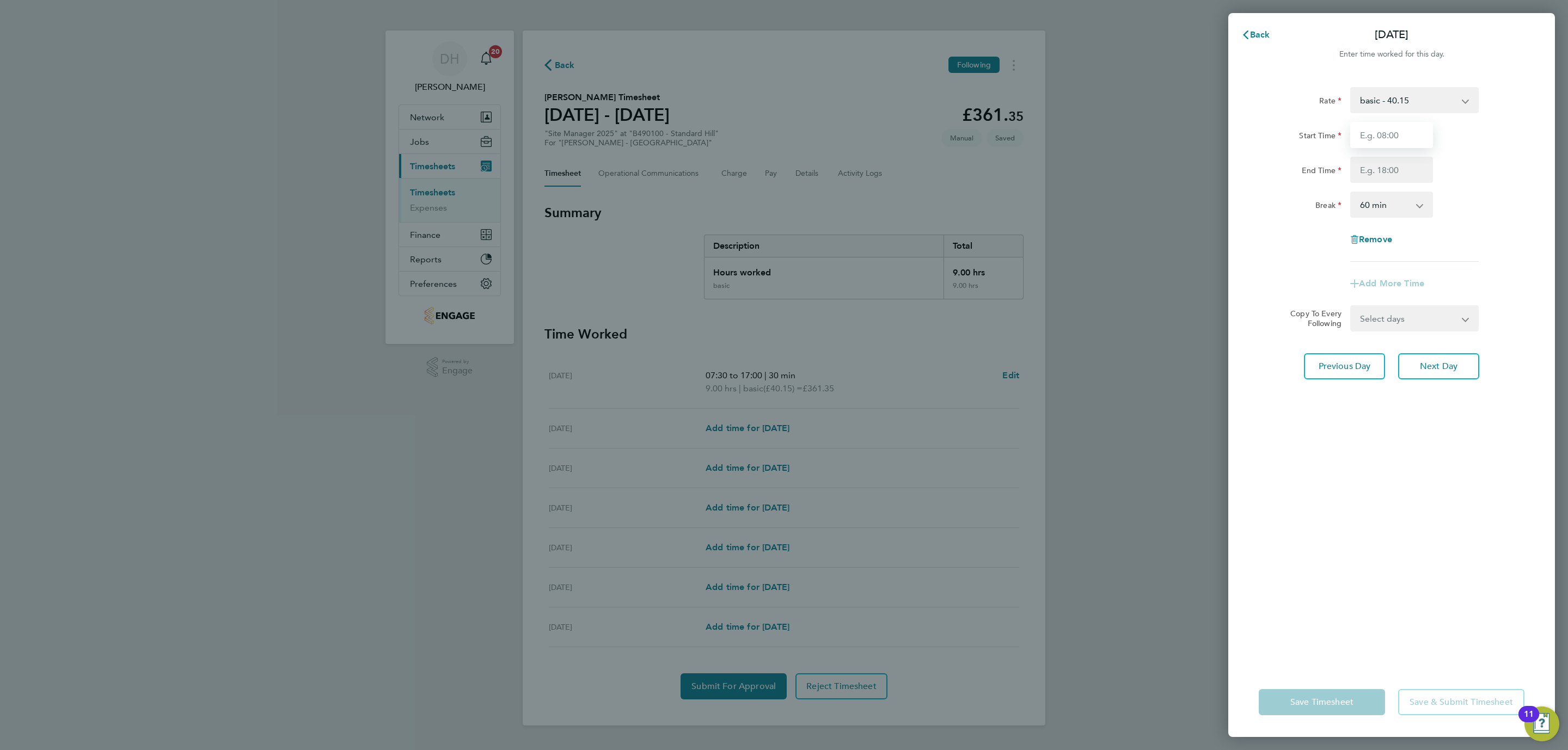
click at [1368, 128] on input "Start Time" at bounding box center [1391, 134] width 82 height 26
type input "07:30"
click at [1389, 173] on input "End Time" at bounding box center [1391, 169] width 82 height 26
type input "17:00"
click at [1412, 209] on select "0 min 15 min 30 min 45 min 60 min 75 min 90 min" at bounding box center [1384, 205] width 67 height 24
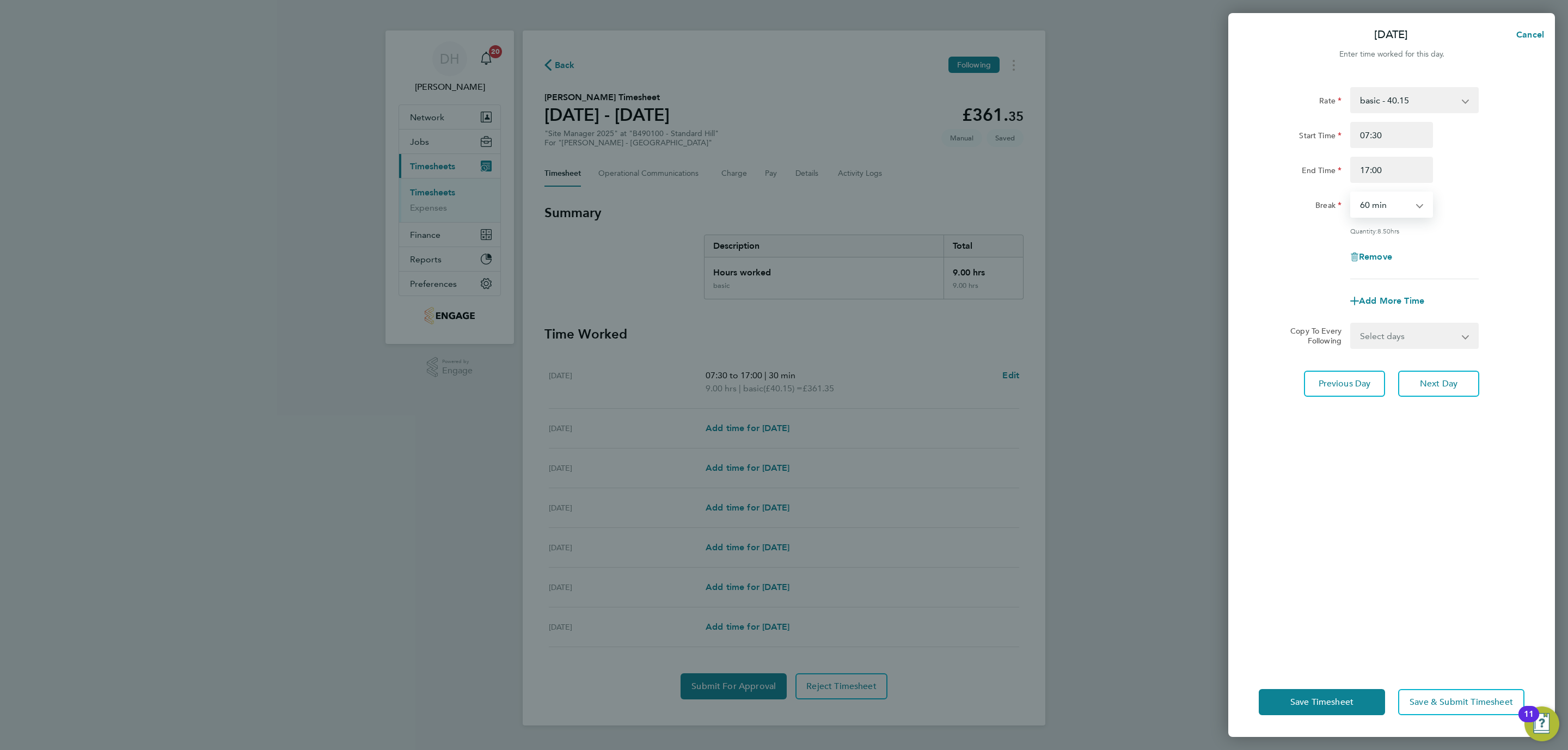
select select "30"
click at [1351, 193] on select "0 min 15 min 30 min 45 min 60 min 75 min 90 min" at bounding box center [1384, 205] width 67 height 24
click at [1426, 384] on span "Next Day" at bounding box center [1438, 384] width 37 height 11
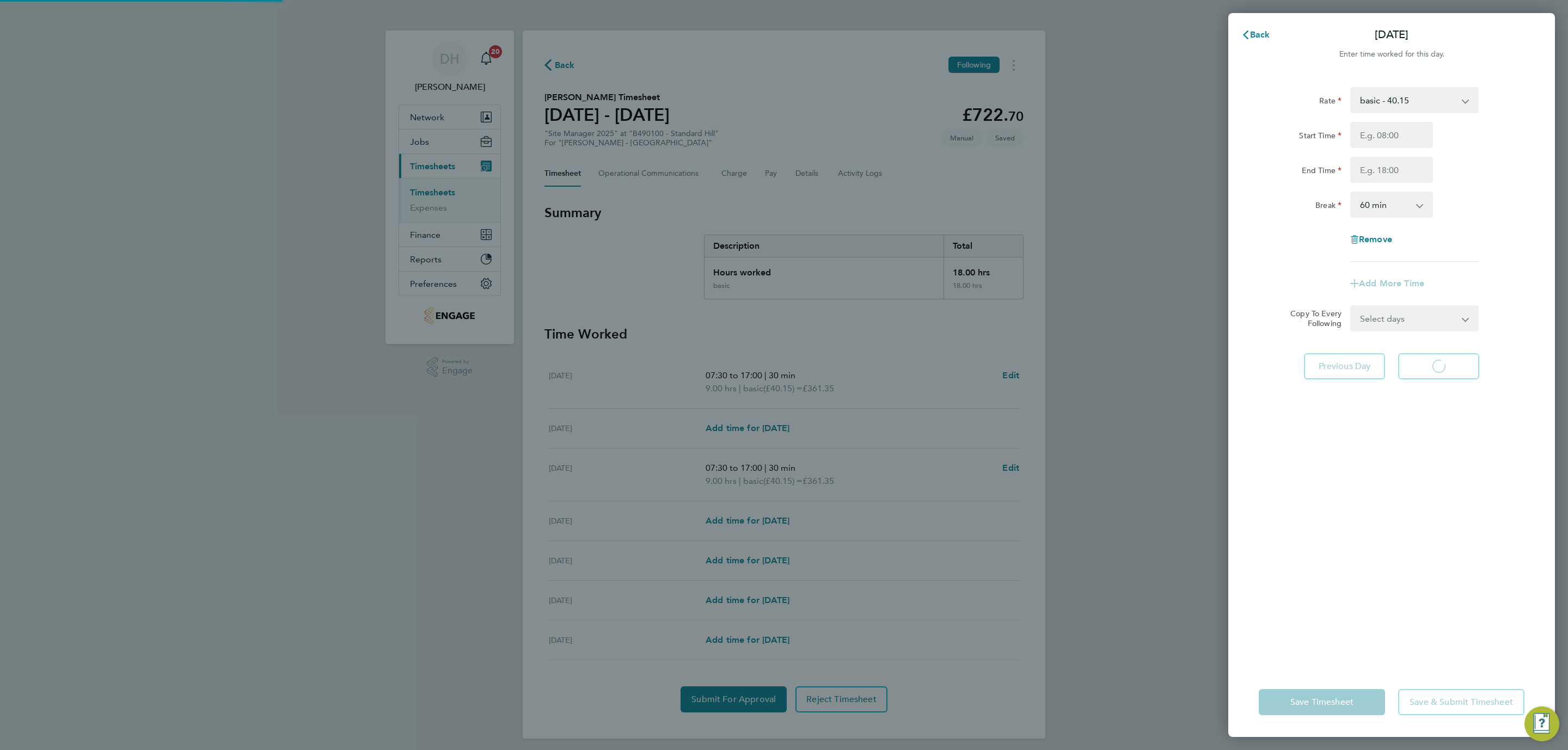
select select "60"
click at [1369, 125] on input "Start Time" at bounding box center [1391, 134] width 82 height 26
type input "07:30"
click at [1378, 162] on input "End Time" at bounding box center [1391, 169] width 82 height 26
type input "17:00"
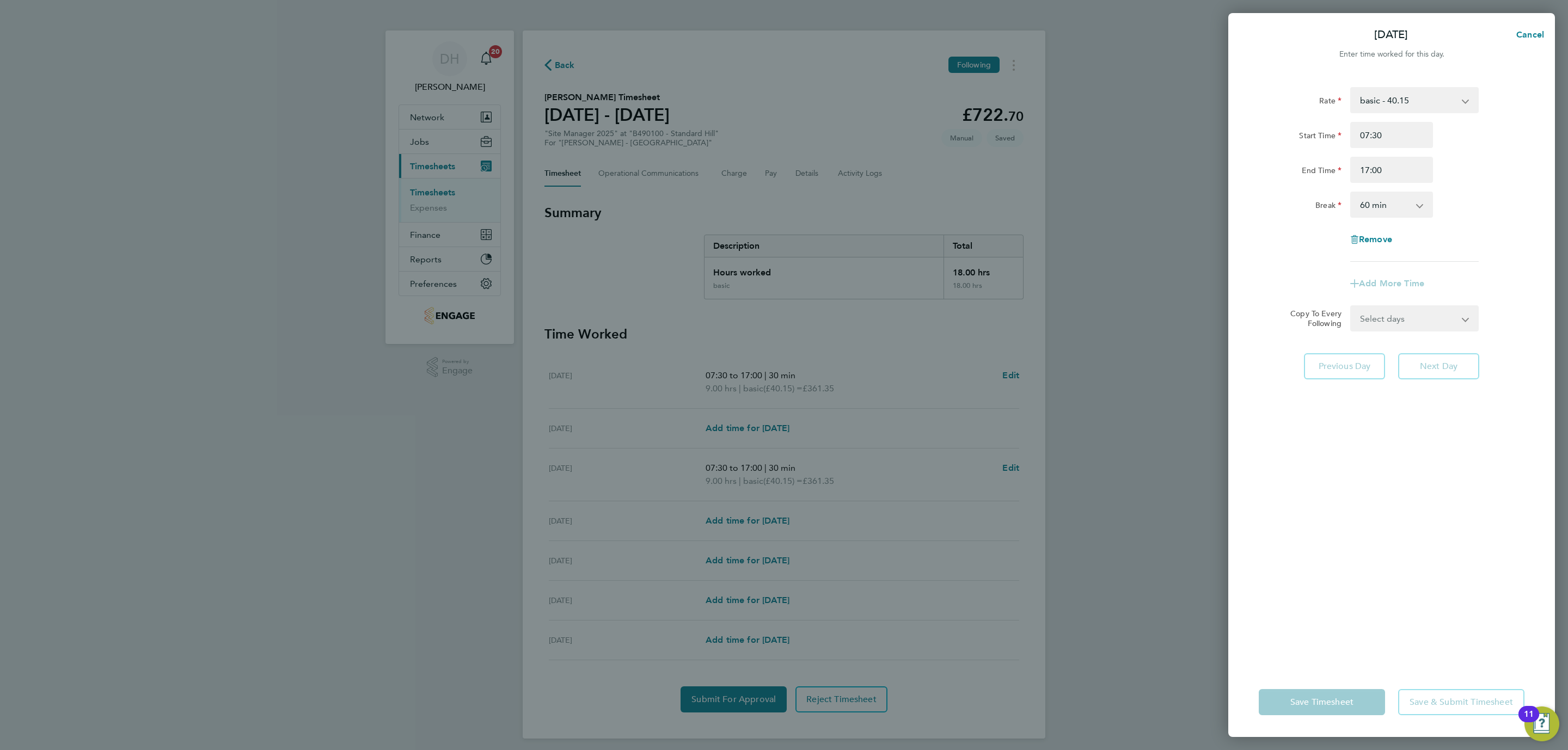
click at [1409, 211] on select "0 min 15 min 30 min 45 min 60 min 75 min 90 min" at bounding box center [1384, 205] width 67 height 24
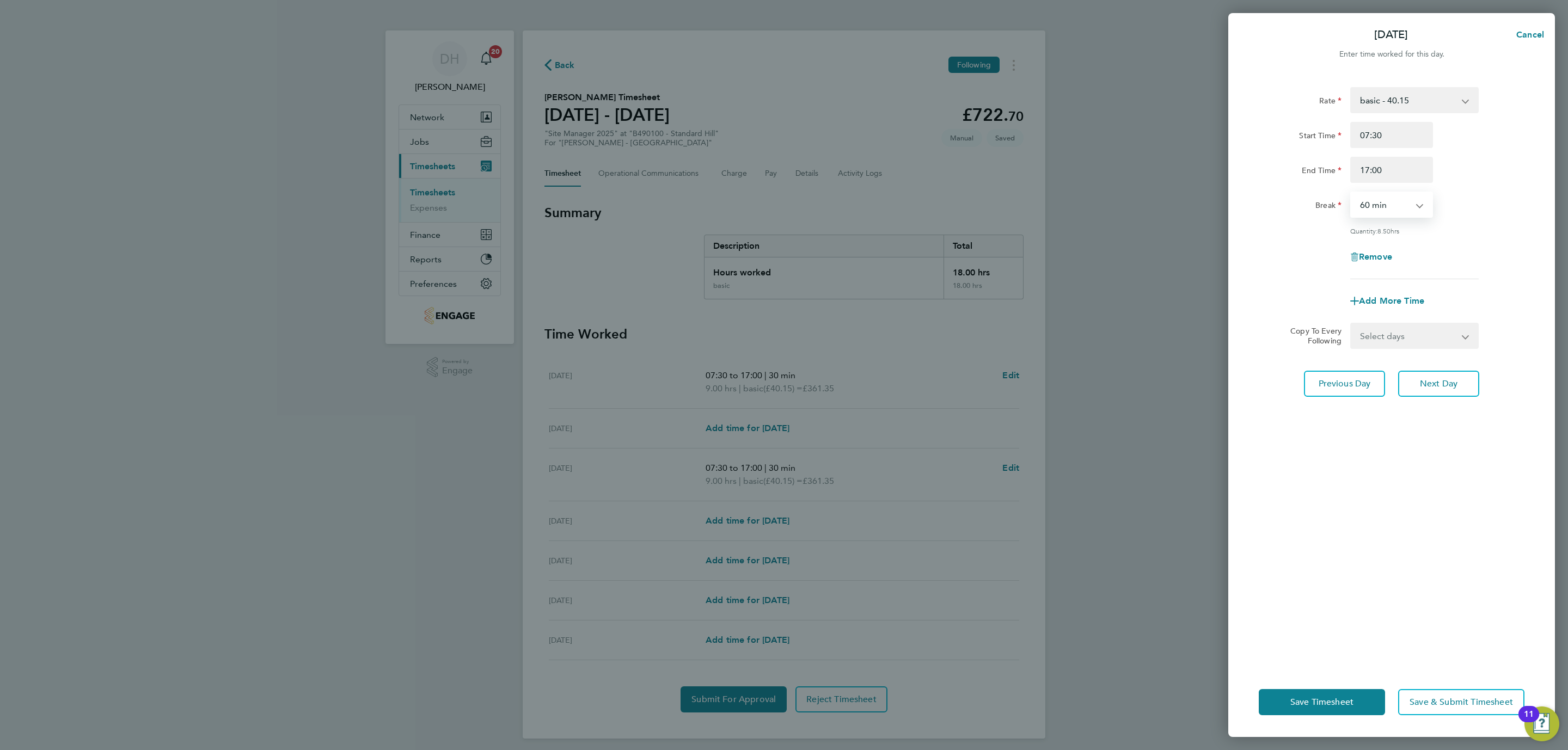
select select "30"
click at [1351, 193] on select "0 min 15 min 30 min 45 min 60 min 75 min 90 min" at bounding box center [1384, 205] width 67 height 24
click at [1421, 388] on button "Next Day" at bounding box center [1438, 384] width 81 height 26
select select "60"
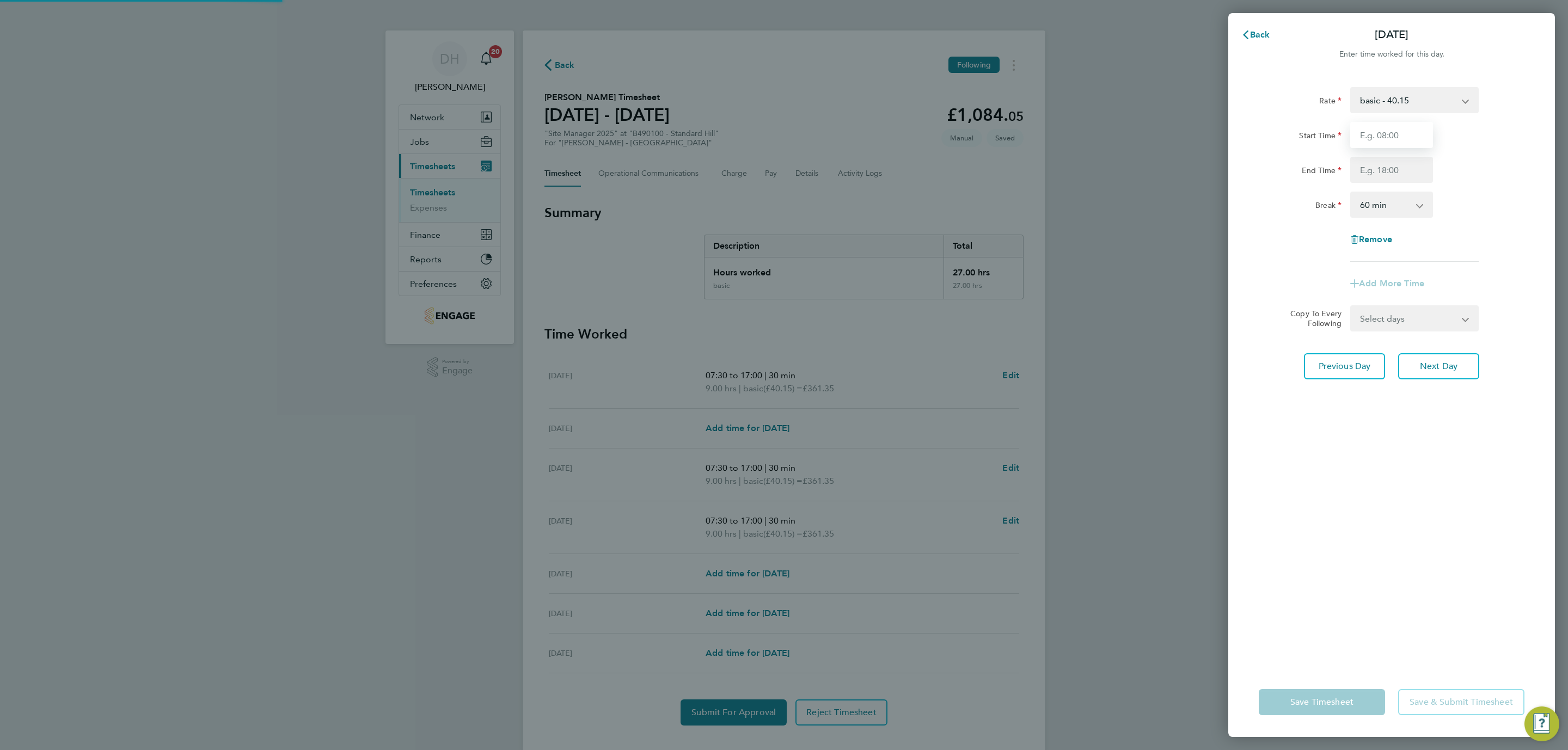
click at [1396, 131] on input "Start Time" at bounding box center [1391, 134] width 82 height 26
type input "07:30"
click at [1389, 165] on input "End Time" at bounding box center [1391, 169] width 82 height 26
type input "17:00"
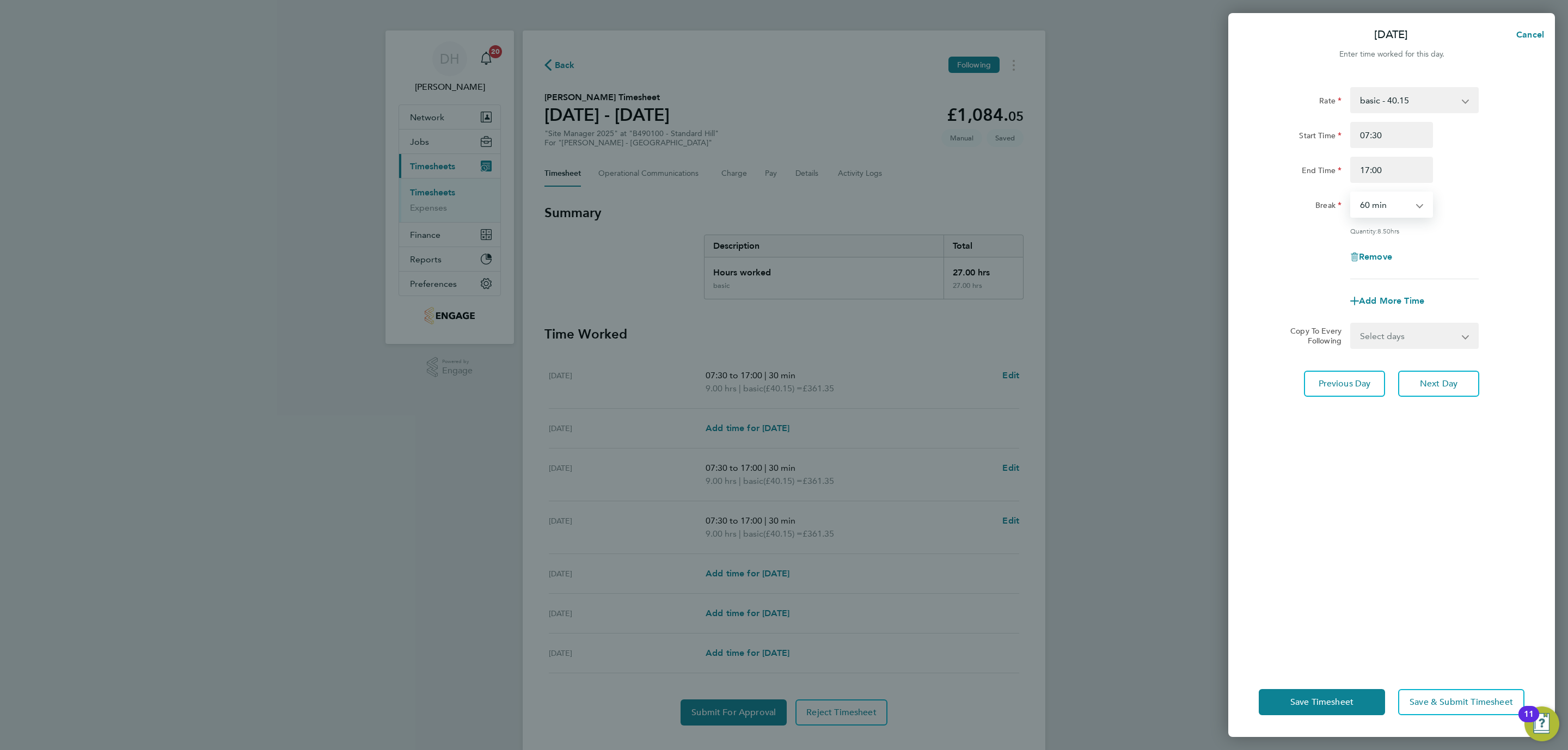
click at [1391, 204] on select "0 min 15 min 30 min 45 min 60 min 75 min 90 min" at bounding box center [1384, 205] width 67 height 24
select select "30"
click at [1351, 193] on select "0 min 15 min 30 min 45 min 60 min 75 min 90 min" at bounding box center [1384, 205] width 67 height 24
click at [1421, 389] on button "Next Day" at bounding box center [1438, 384] width 81 height 26
select select "60"
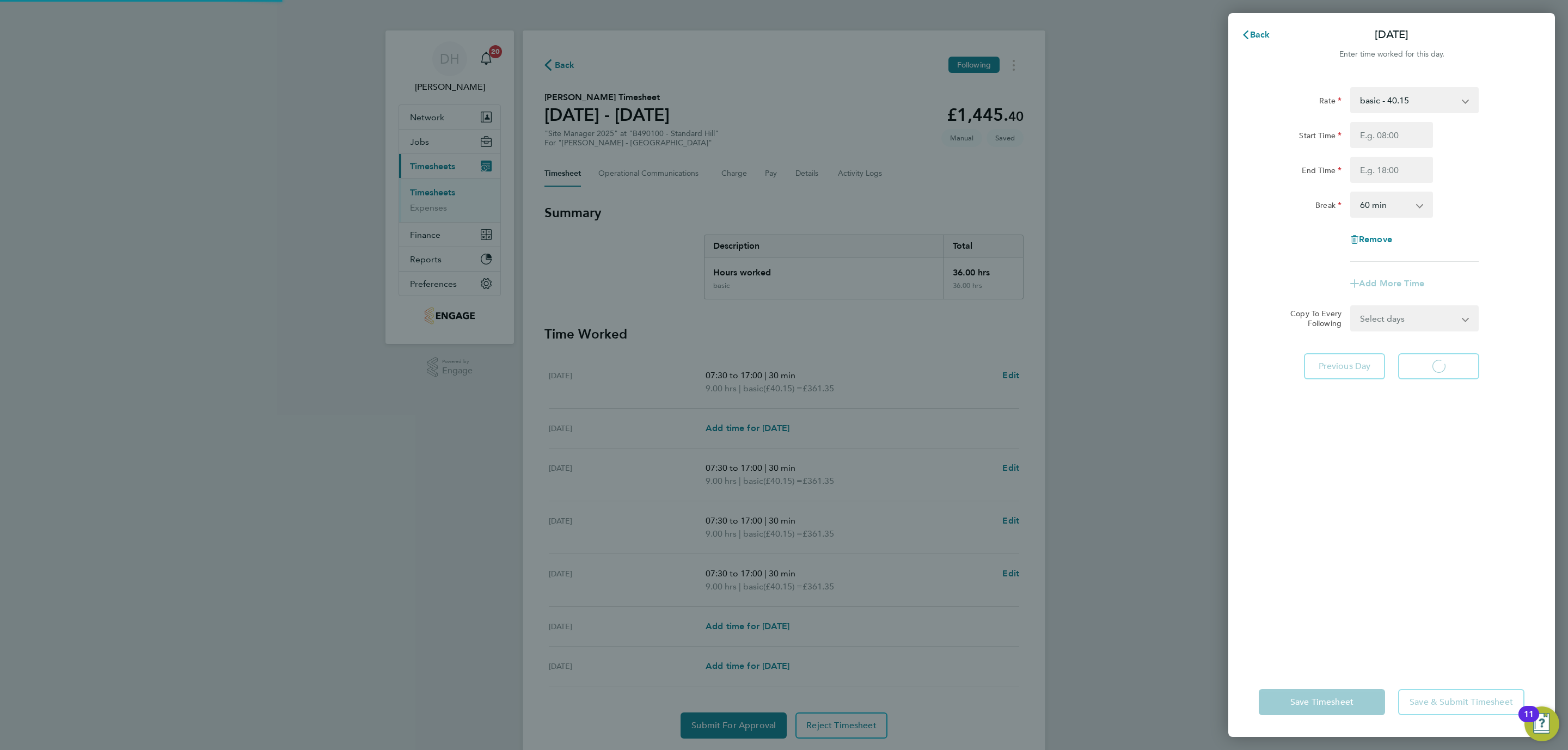
select select "60"
click at [1371, 131] on input "Start Time" at bounding box center [1391, 134] width 82 height 26
type input "07:30"
click at [1393, 166] on input "End Time" at bounding box center [1391, 169] width 82 height 26
type input "17:00"
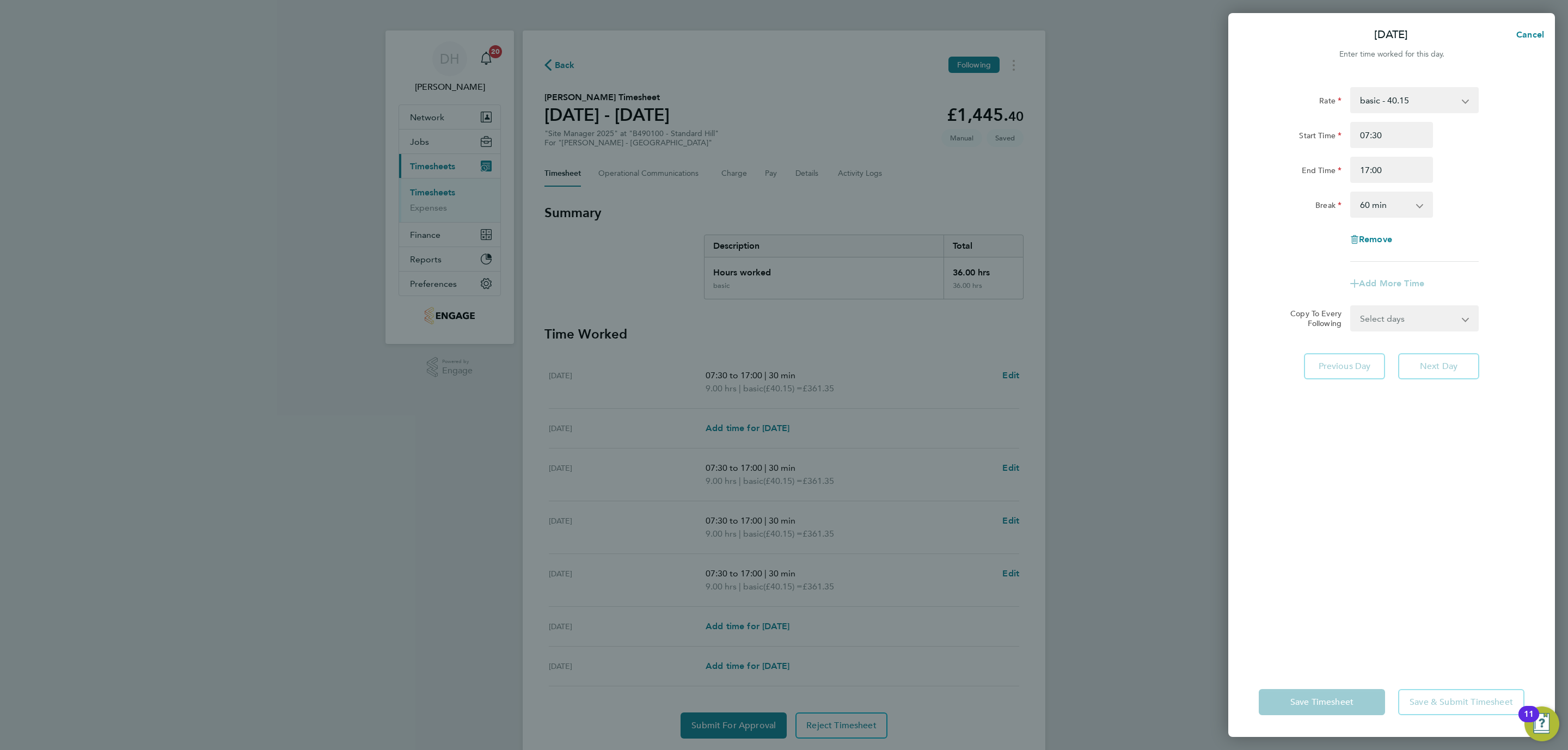
click at [1412, 204] on select "0 min 15 min 30 min 45 min 60 min 75 min 90 min" at bounding box center [1384, 205] width 67 height 24
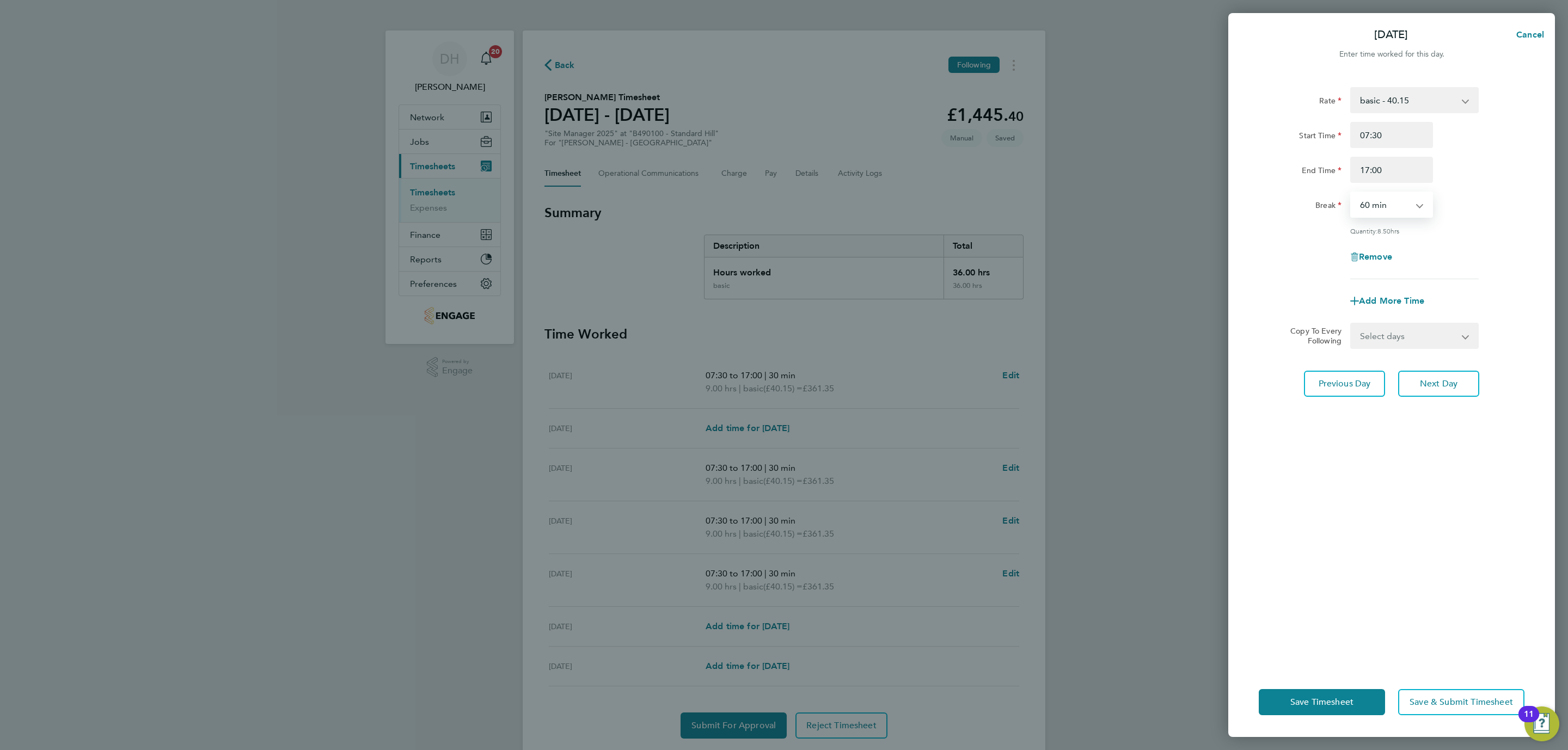
select select "30"
click at [1351, 193] on select "0 min 15 min 30 min 45 min 60 min 75 min 90 min" at bounding box center [1384, 205] width 67 height 24
click at [1414, 382] on button "Next Day" at bounding box center [1438, 384] width 81 height 26
select select "60"
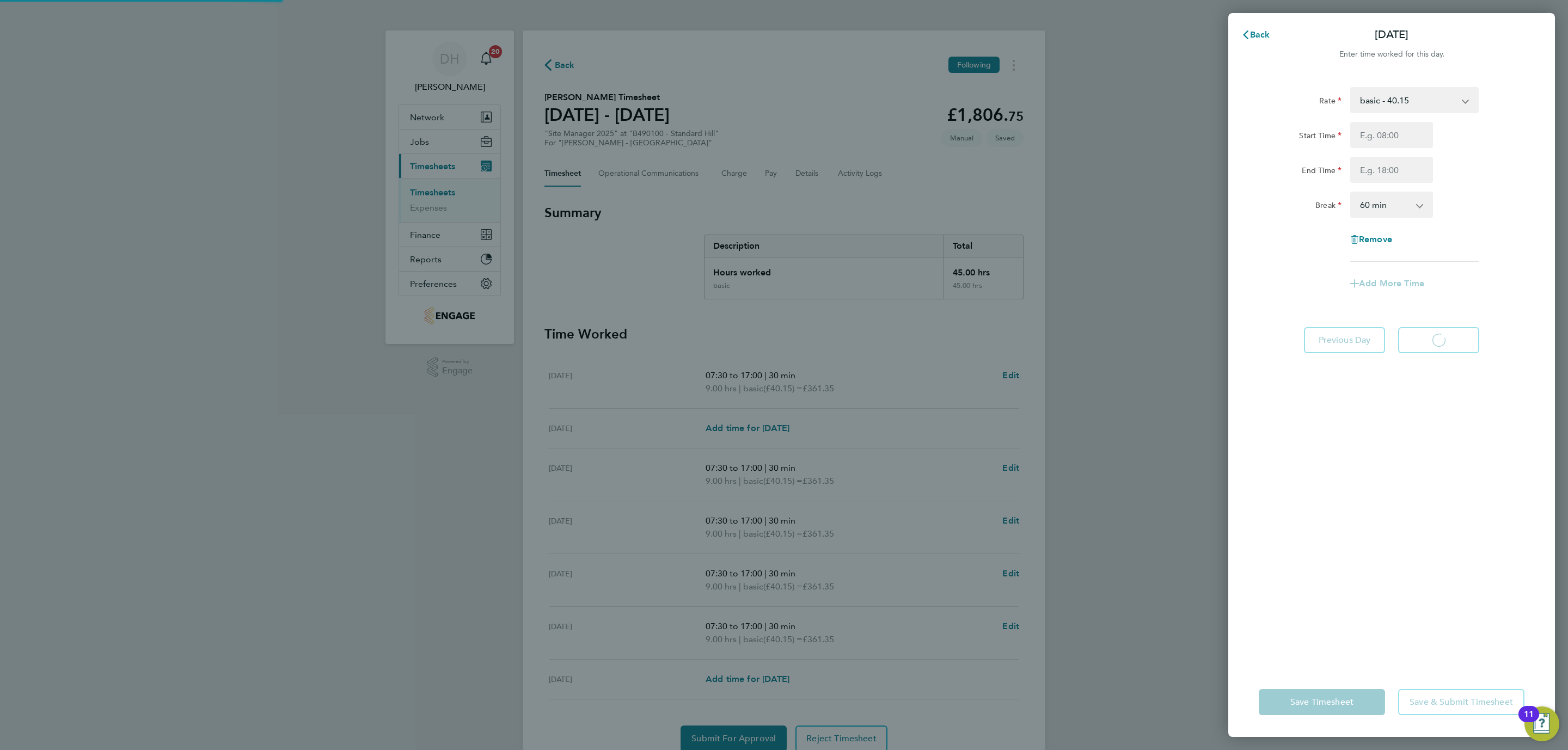
select select "60"
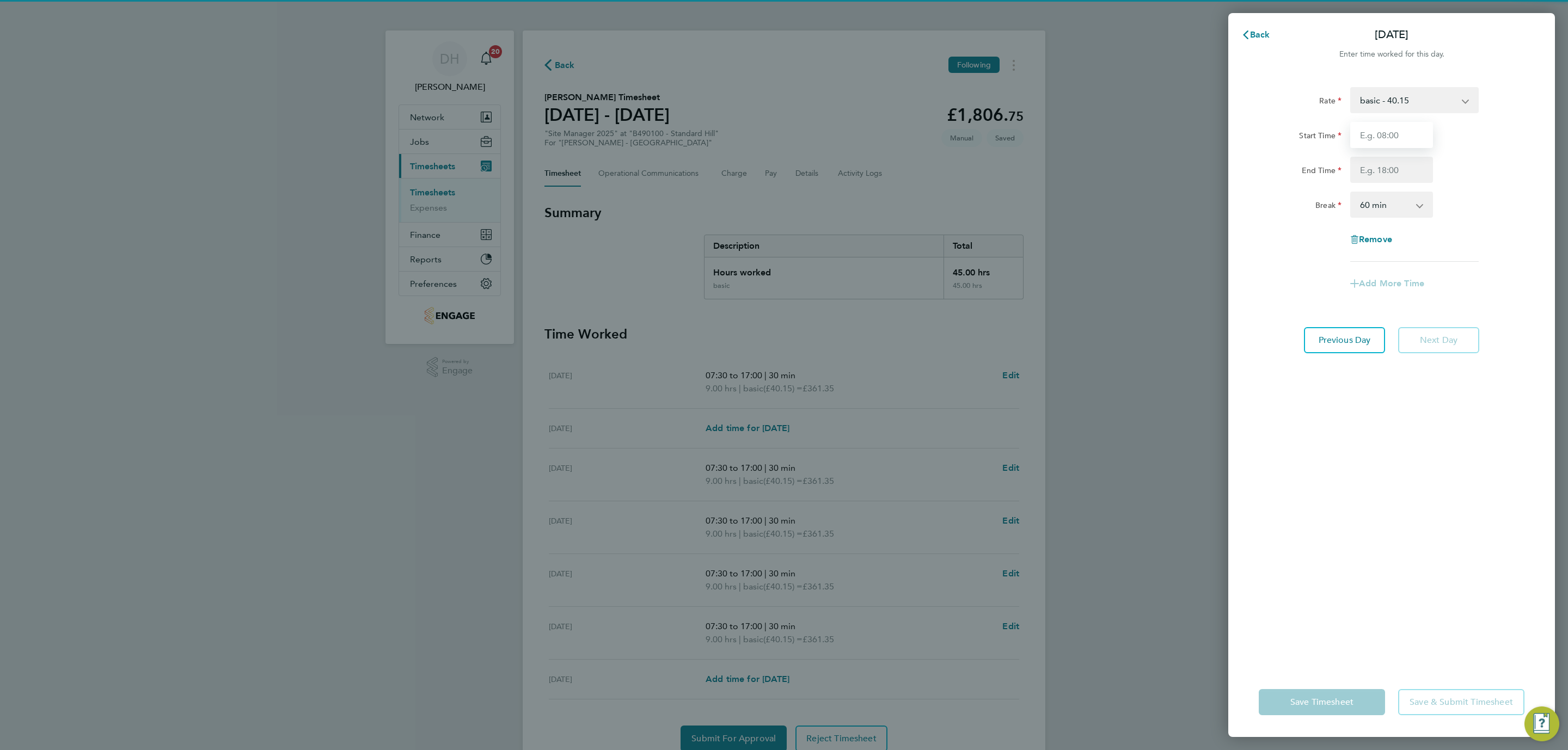
click at [1380, 124] on input "Start Time" at bounding box center [1391, 134] width 82 height 26
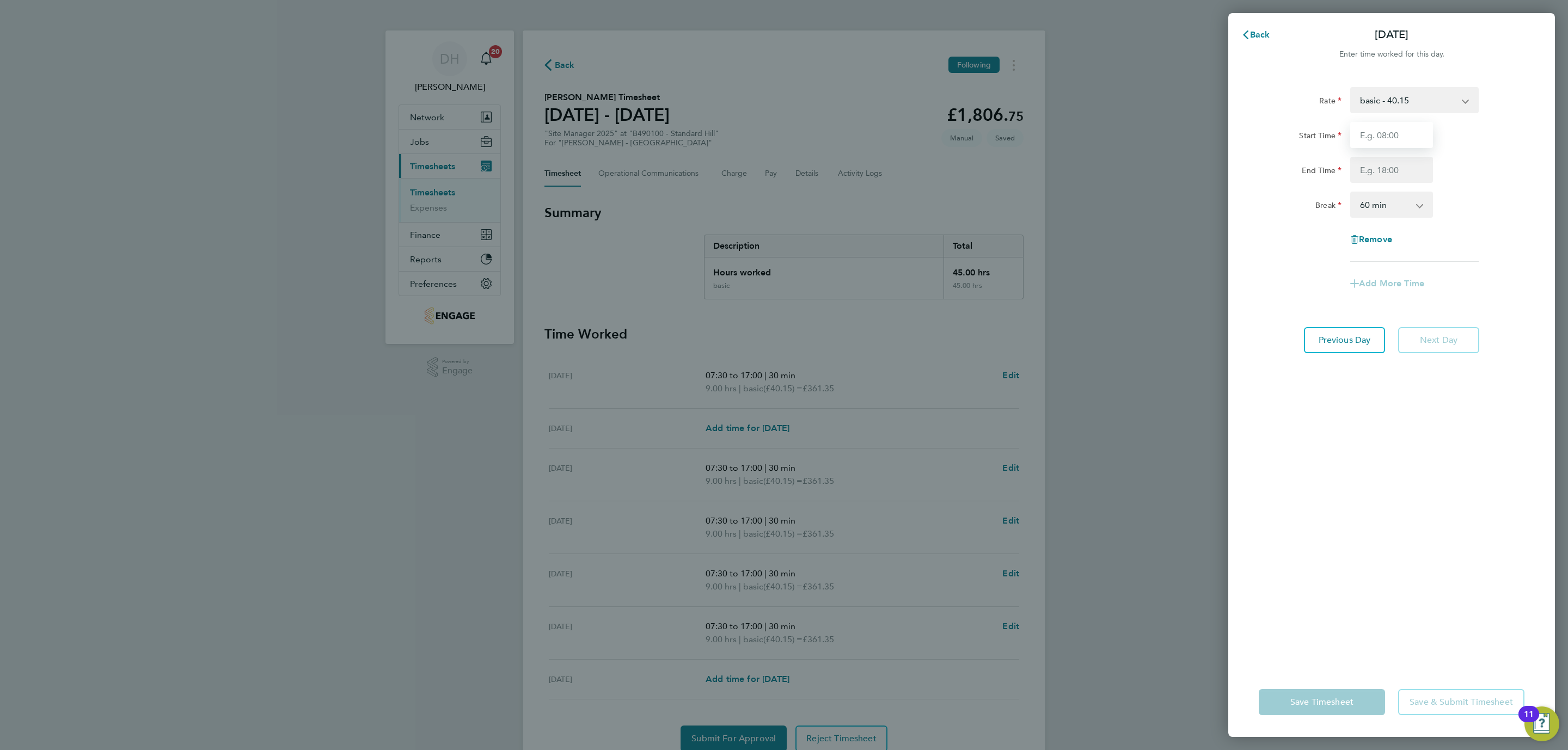
type input "07:30"
click at [1386, 166] on input "End Time" at bounding box center [1391, 169] width 82 height 26
type input "17:00"
click at [1400, 202] on select "0 min 15 min 30 min 45 min 60 min 75 min 90 min" at bounding box center [1384, 205] width 67 height 24
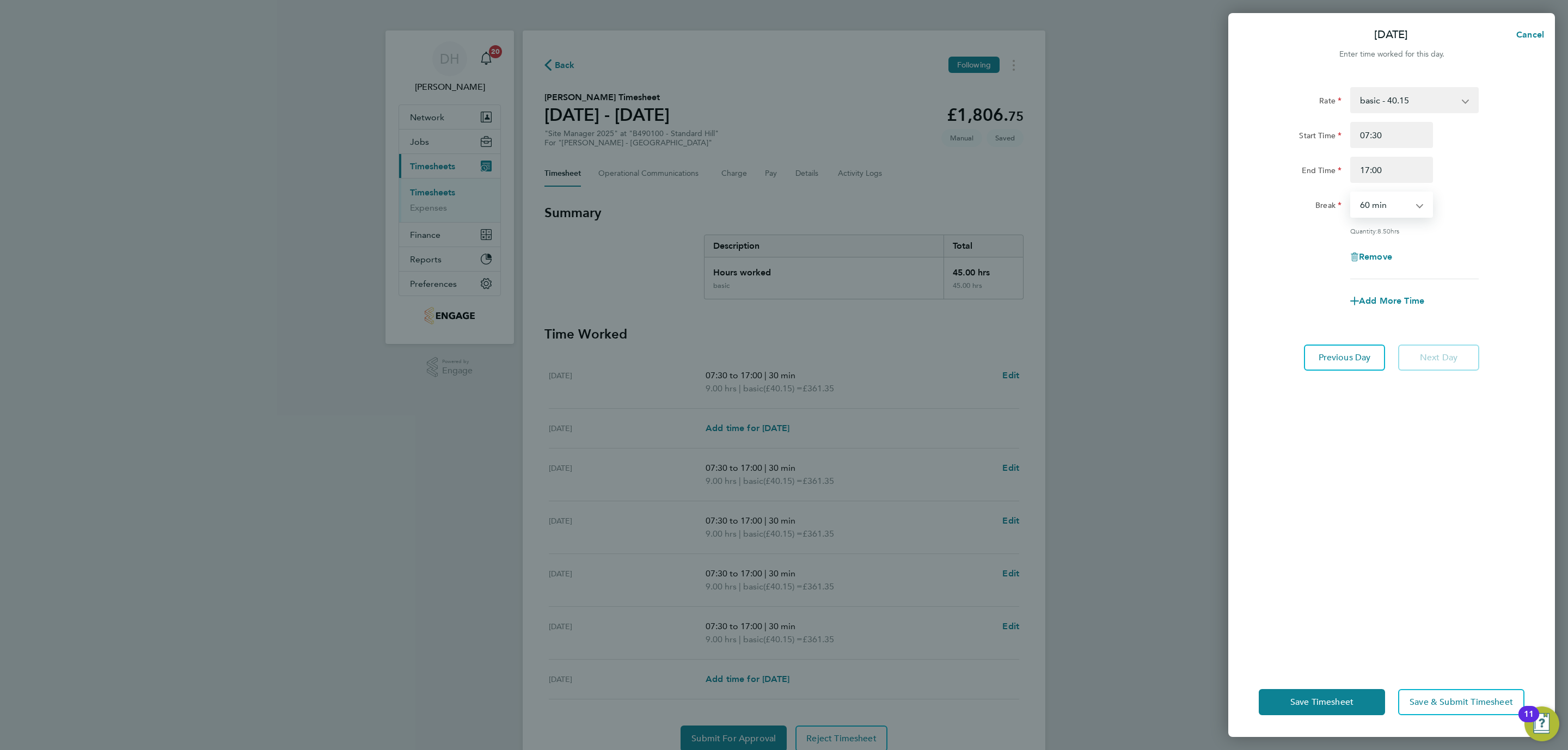
select select "30"
click at [1351, 193] on select "0 min 15 min 30 min 45 min 60 min 75 min 90 min" at bounding box center [1384, 205] width 67 height 24
click at [1364, 560] on div "Rate basic - 40.15 Start Time 07:30 End Time 17:00 Break 0 min 15 min 30 min 45…" at bounding box center [1391, 371] width 327 height 594
click at [1338, 695] on button "Save Timesheet" at bounding box center [1321, 702] width 127 height 26
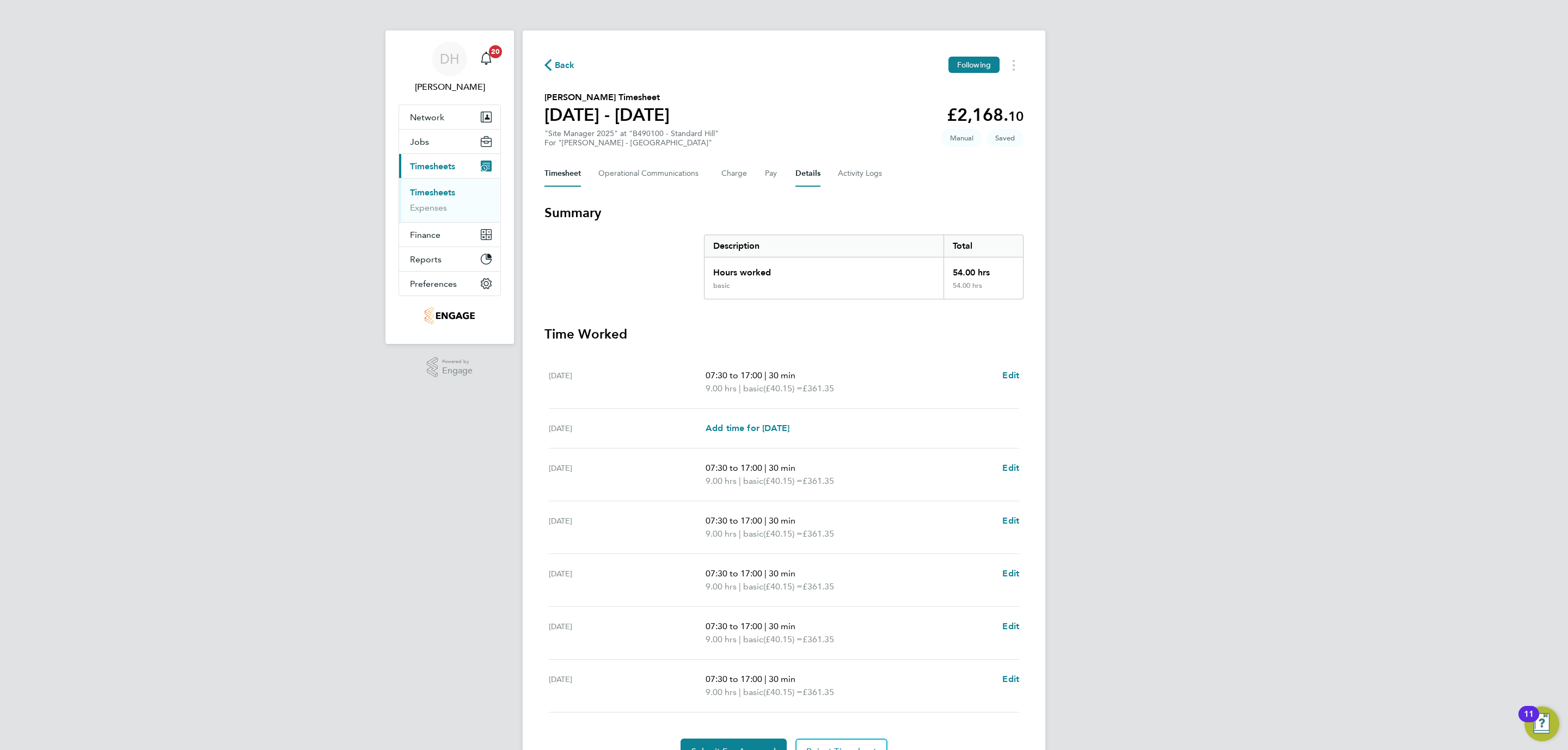
click at [810, 172] on button "Details" at bounding box center [807, 173] width 25 height 26
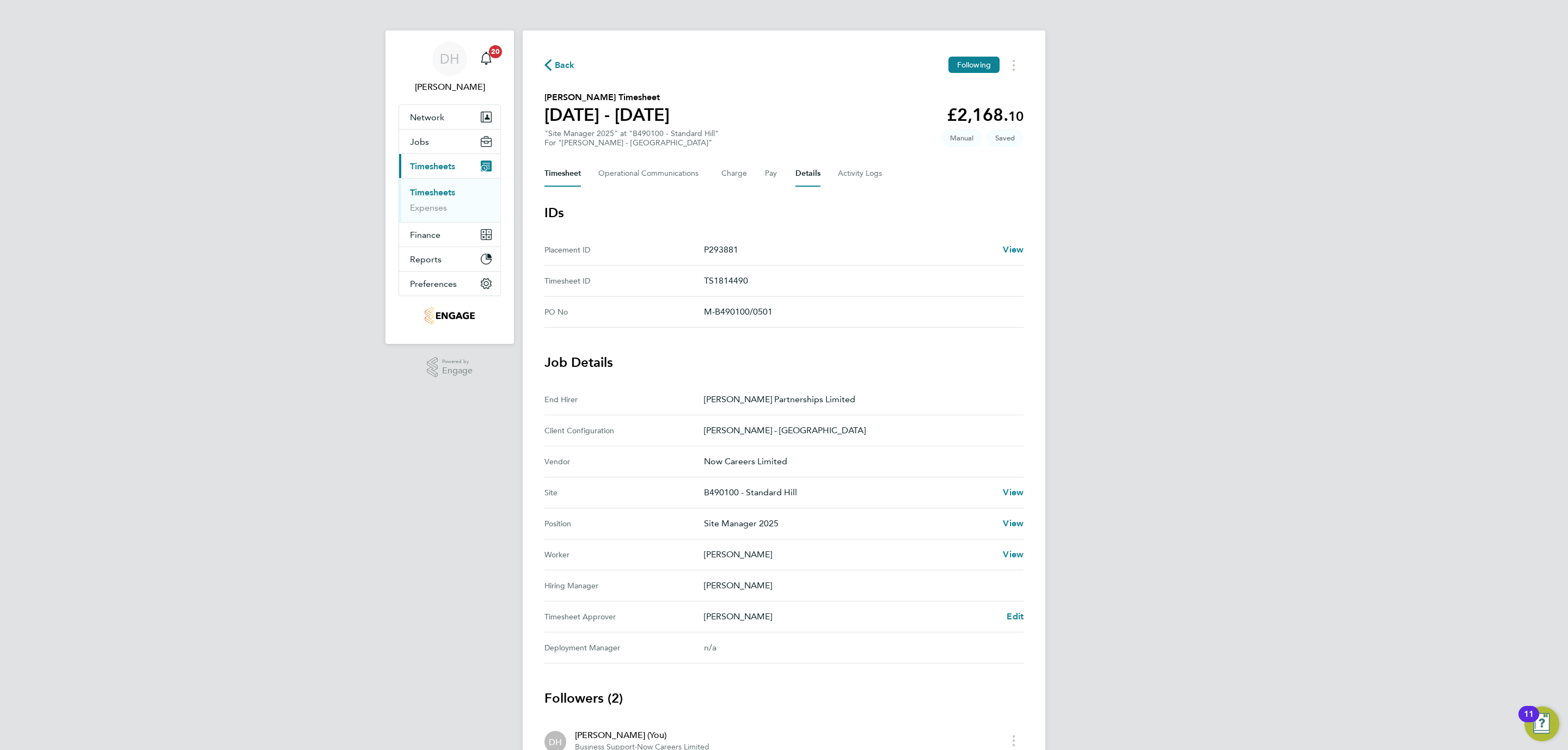
click at [572, 174] on button "Timesheet" at bounding box center [562, 173] width 37 height 26
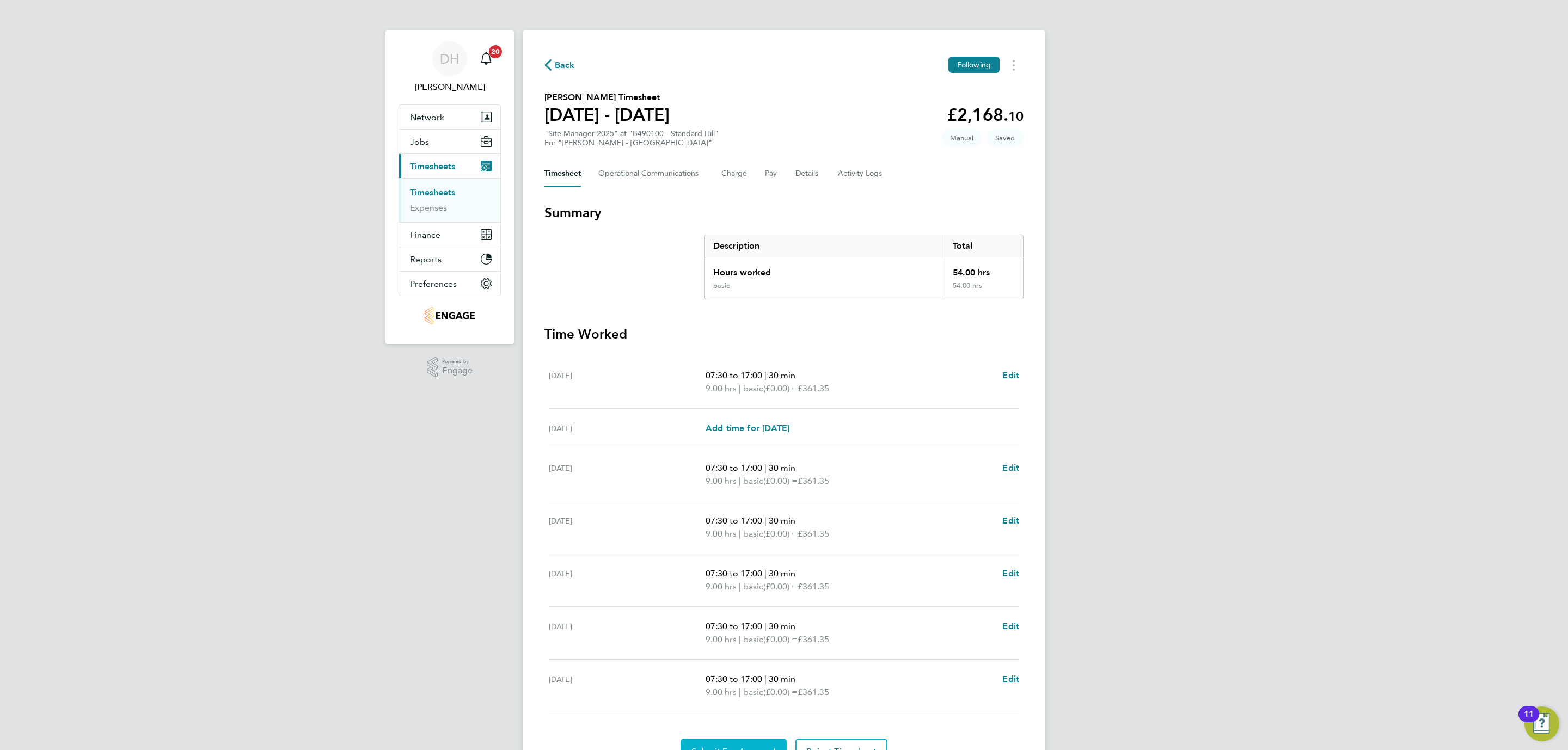
click at [741, 743] on button "Submit For Approval" at bounding box center [733, 752] width 106 height 26
